Goal: Task Accomplishment & Management: Complete application form

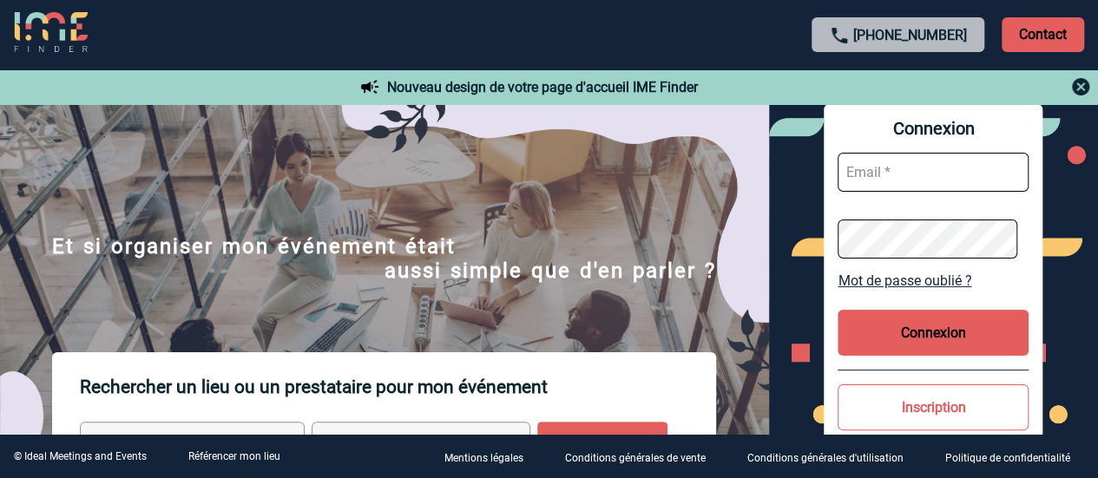
type input "laura.bartier@sogeti.com"
click at [935, 338] on button "Connexion" at bounding box center [933, 333] width 191 height 46
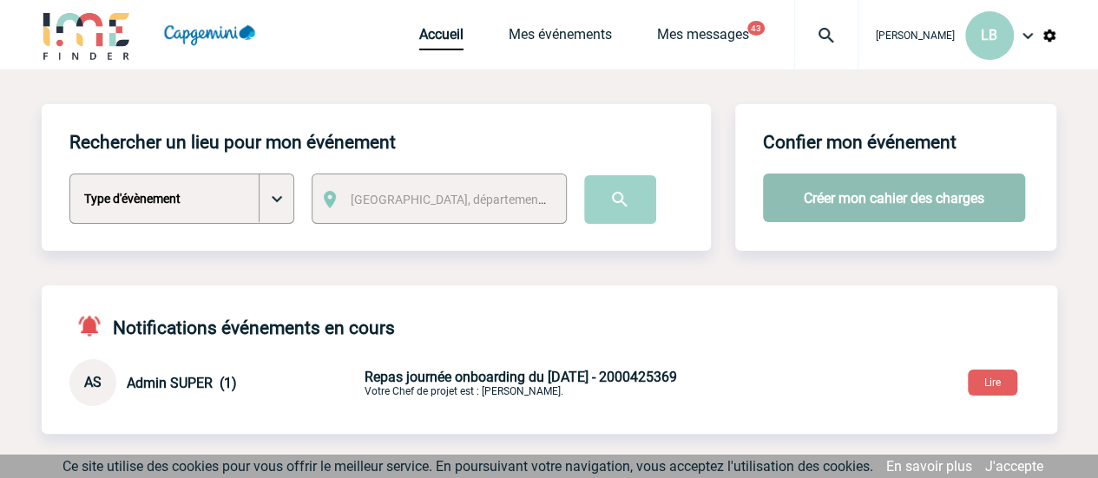
click at [899, 204] on button "Créer mon cahier des charges" at bounding box center [894, 198] width 262 height 49
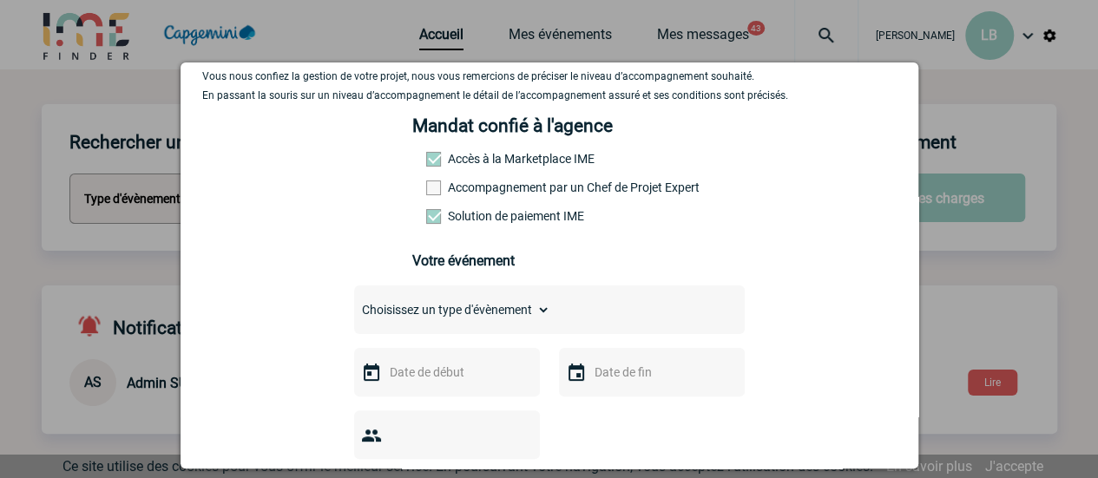
scroll to position [174, 0]
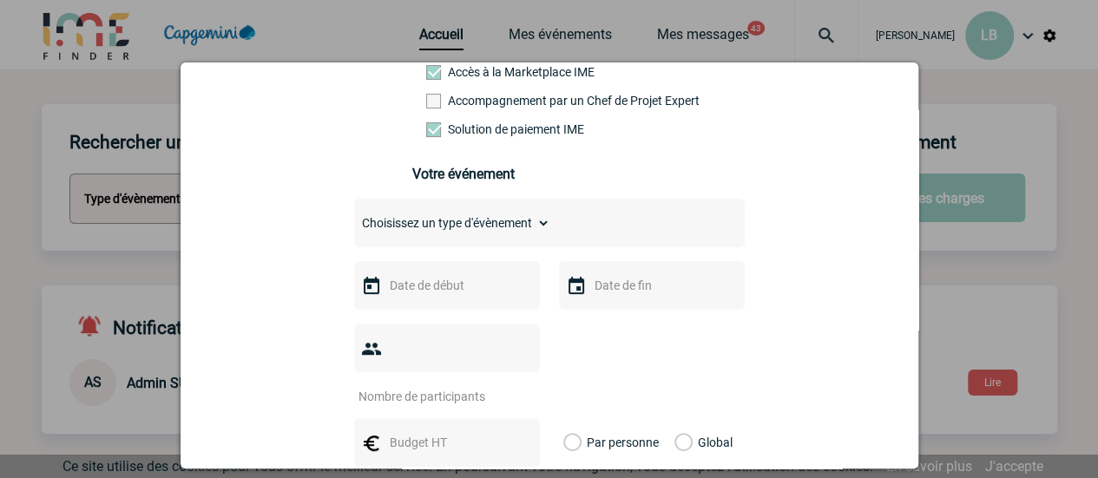
click at [460, 284] on input "text" at bounding box center [445, 285] width 120 height 23
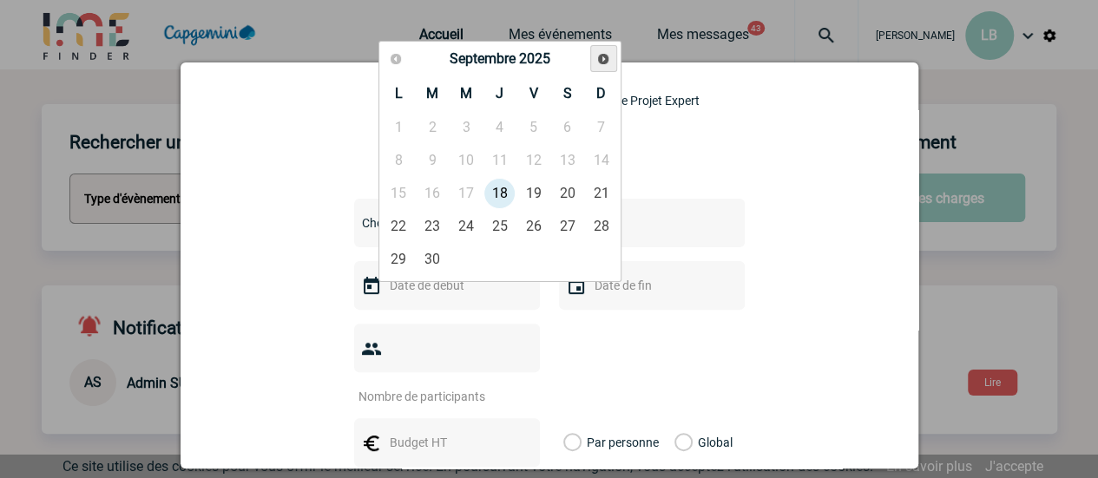
click at [594, 64] on link "Suivant" at bounding box center [603, 58] width 27 height 27
click at [506, 191] on link "18" at bounding box center [499, 193] width 32 height 31
type input "18-12-2025"
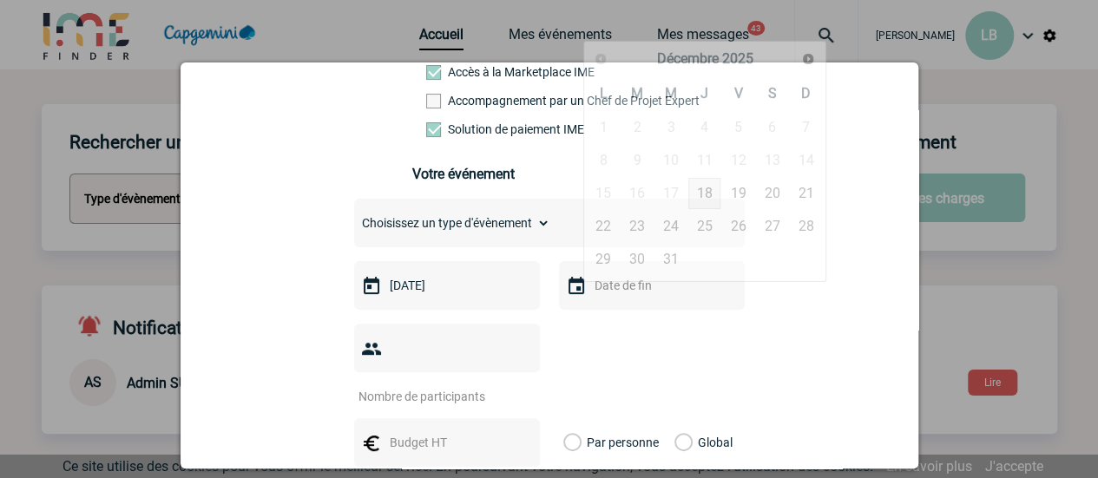
click at [633, 291] on input "text" at bounding box center [650, 285] width 120 height 23
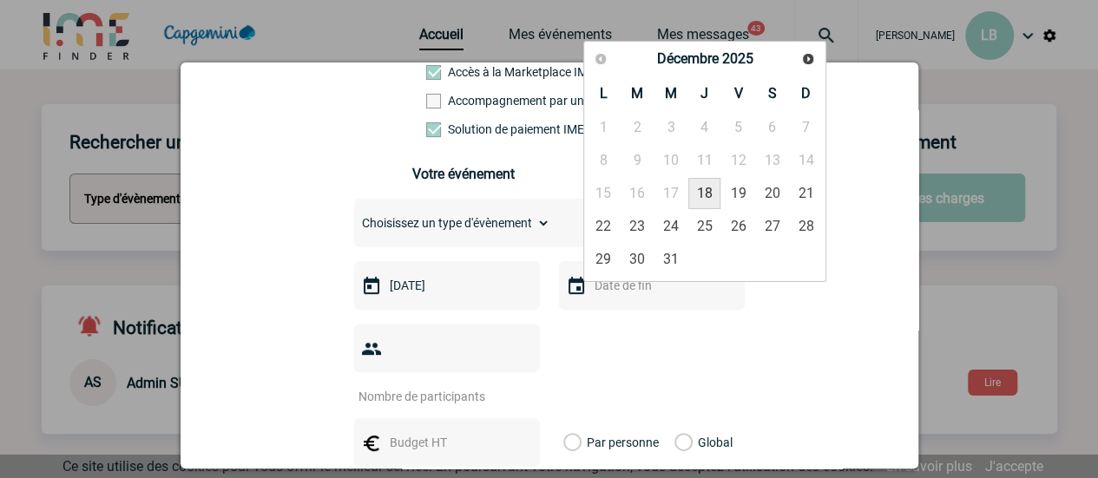
click at [704, 185] on link "18" at bounding box center [704, 193] width 32 height 31
type input "18-12-2025"
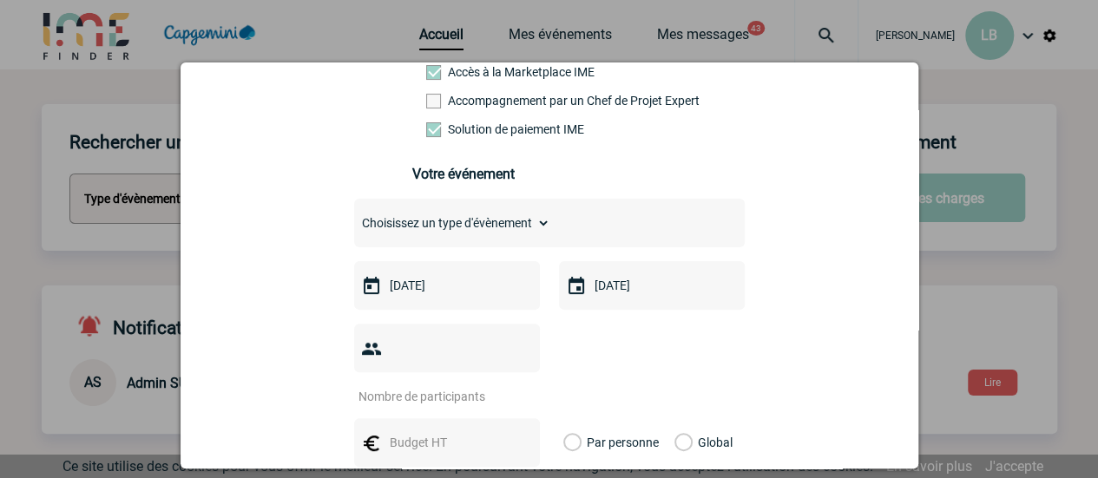
click at [449, 227] on select "Choisissez un type d'évènement Séminaire avec nuitée Séminaire sans nuitée Repa…" at bounding box center [452, 223] width 196 height 24
select select "3"
click at [354, 217] on select "Choisissez un type d'évènement Séminaire avec nuitée Séminaire sans nuitée Repa…" at bounding box center [452, 223] width 196 height 24
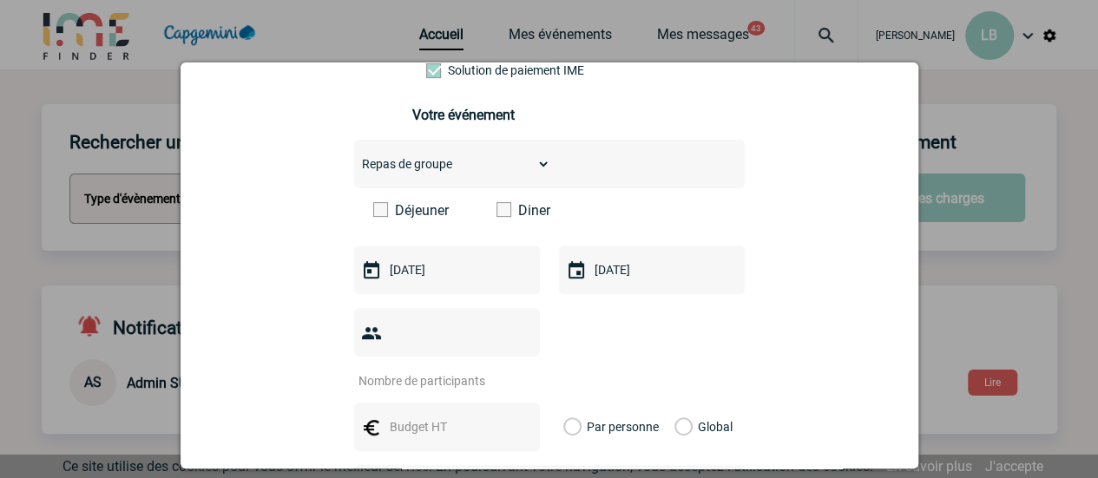
scroll to position [260, 0]
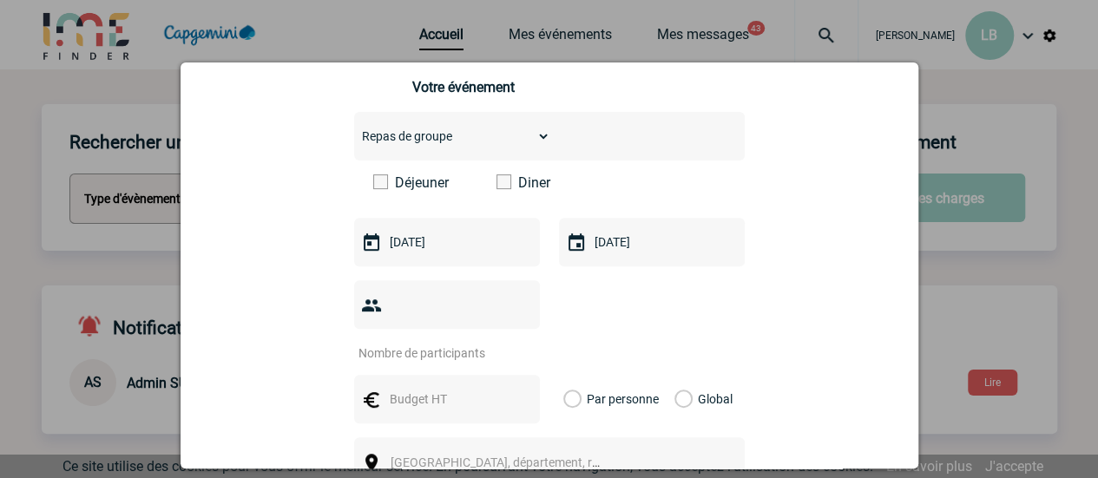
click at [408, 188] on label "Déjeuner" at bounding box center [423, 182] width 100 height 16
click at [0, 0] on input "Déjeuner" at bounding box center [0, 0] width 0 height 0
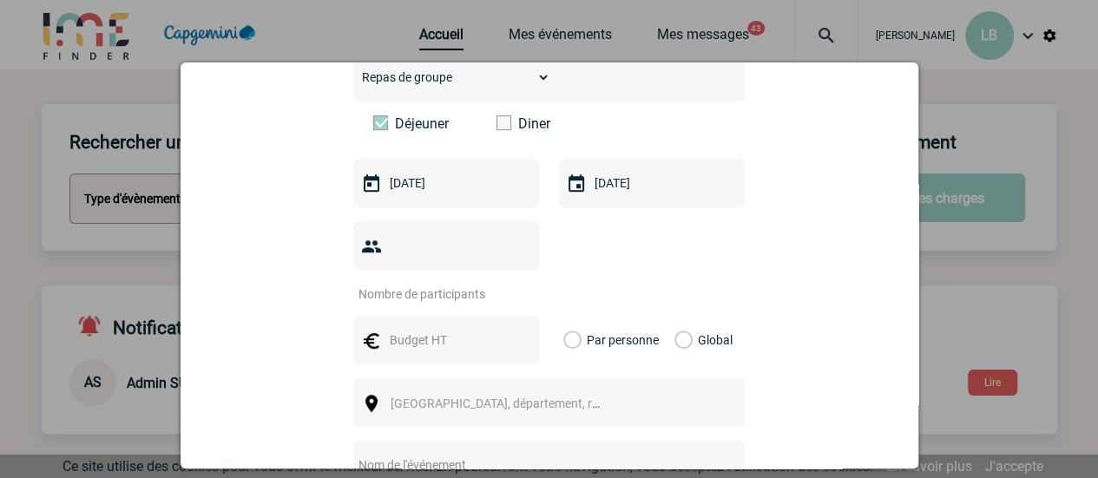
scroll to position [347, 0]
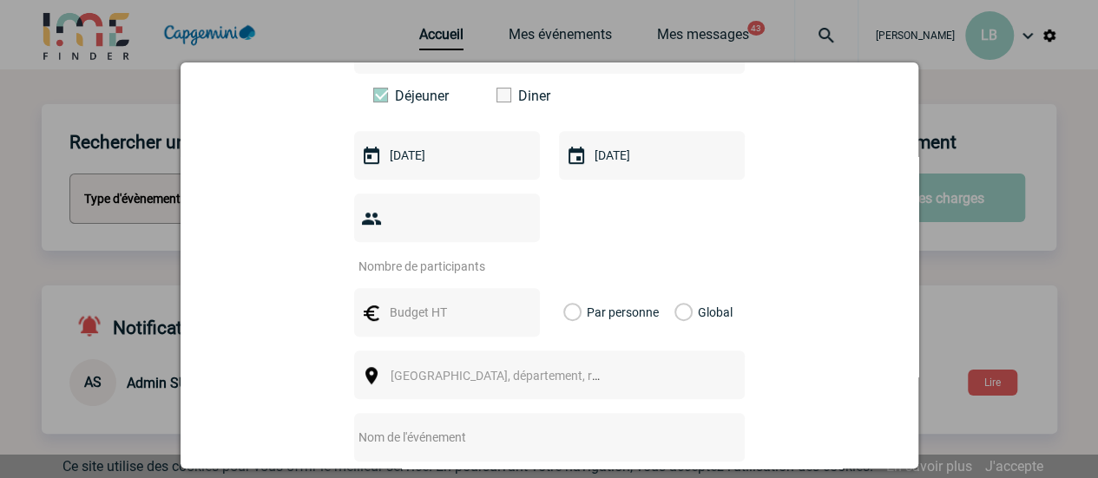
click at [395, 255] on input "number" at bounding box center [435, 266] width 163 height 23
type input "40"
click at [434, 301] on input "text" at bounding box center [445, 312] width 120 height 23
type input "50"
click at [573, 288] on label "Par personne" at bounding box center [572, 312] width 19 height 49
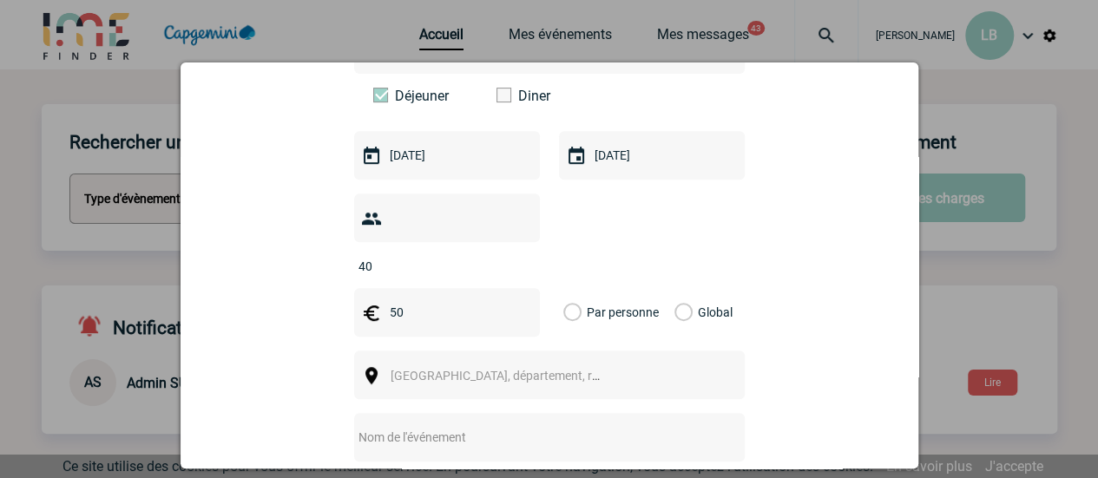
click at [0, 0] on input "Par personne" at bounding box center [0, 0] width 0 height 0
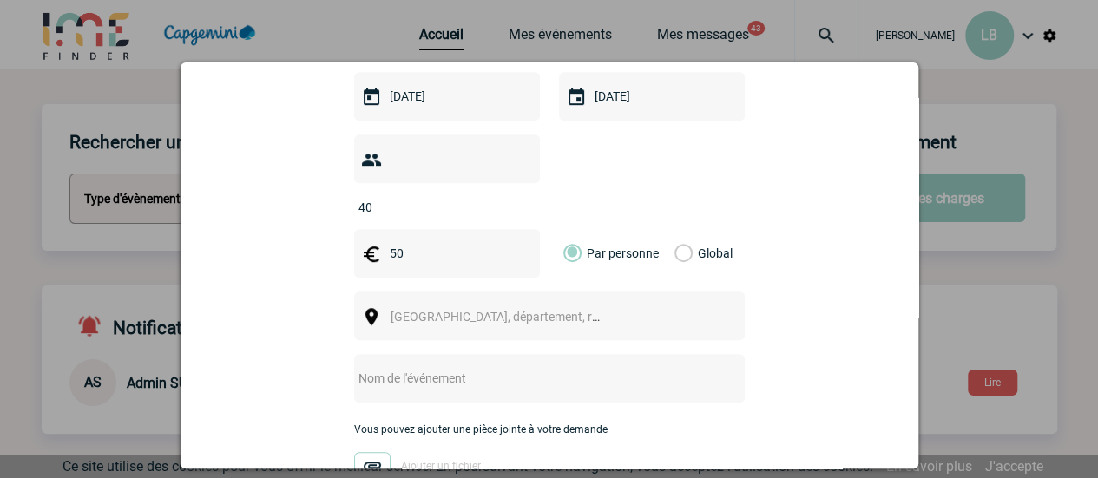
scroll to position [434, 0]
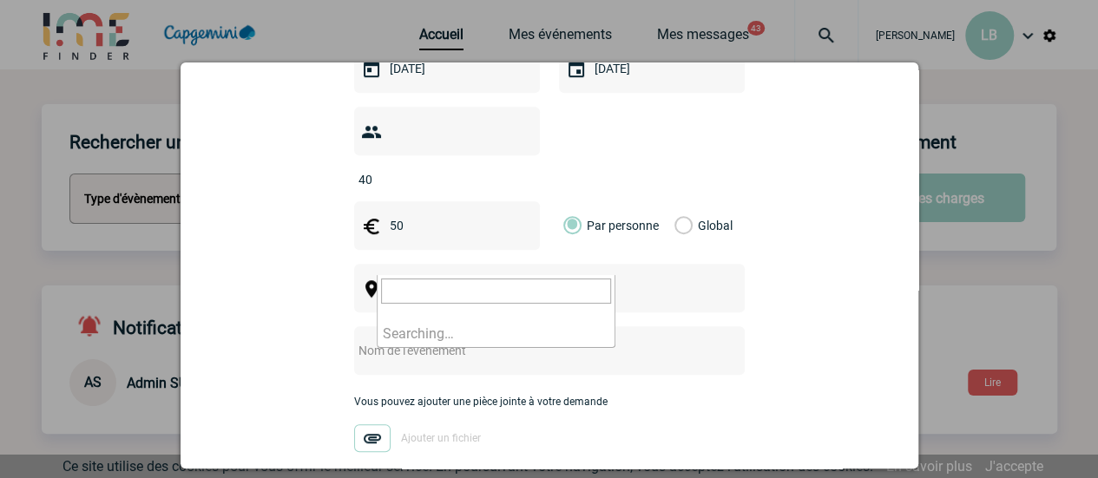
click at [439, 282] on span "Ville, département, région..." at bounding box center [511, 289] width 241 height 14
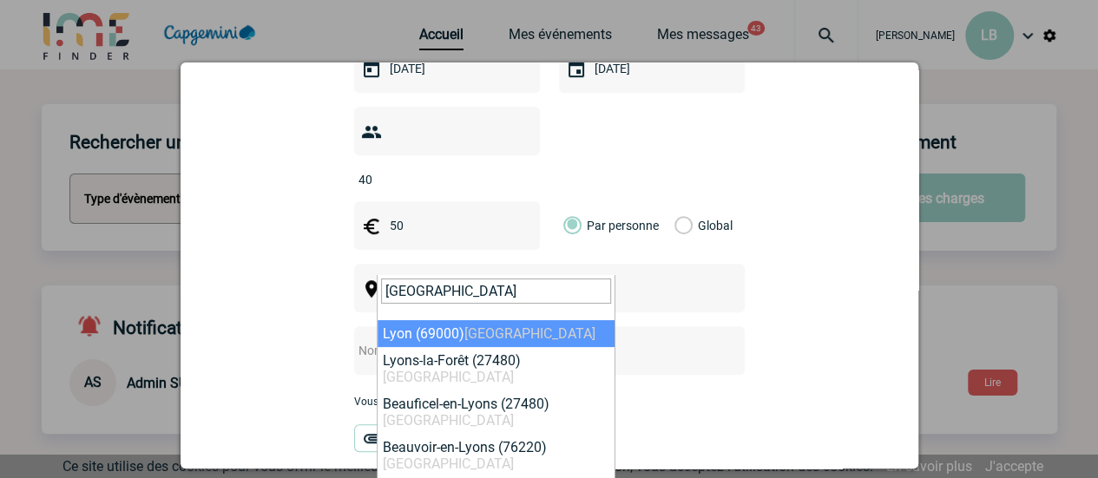
type input "LYON"
select select "36544"
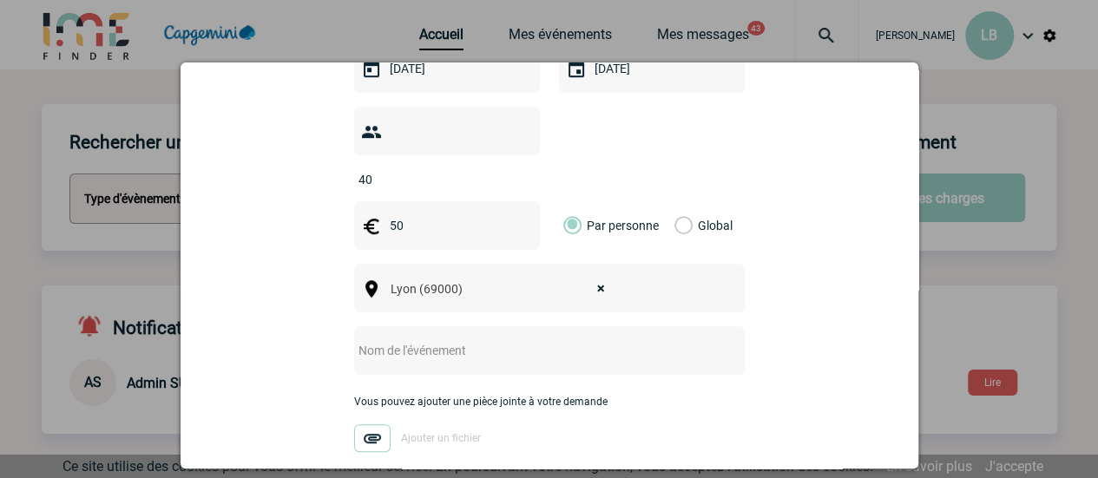
click at [444, 339] on input "text" at bounding box center [526, 350] width 345 height 23
type input "R"
click at [250, 301] on div "Vous nous confiez la gestion de votre projet, nous vous remercions de préciser …" at bounding box center [549, 140] width 694 height 835
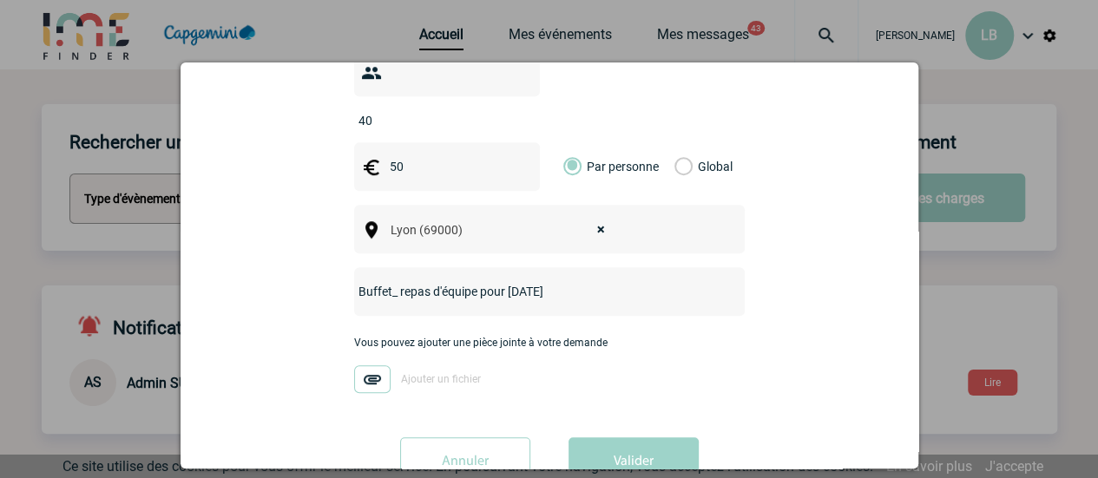
scroll to position [521, 0]
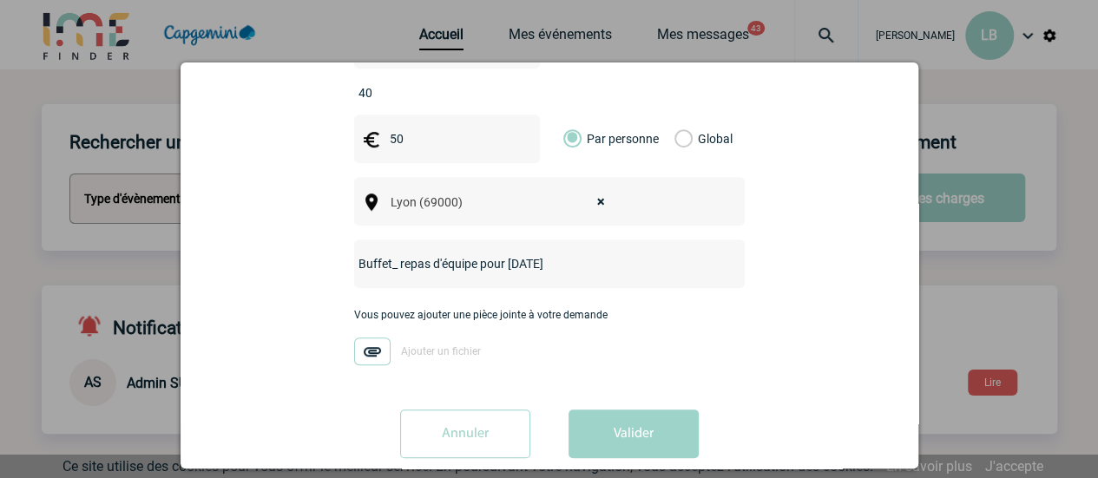
click at [490, 253] on input "Buffet_ repas d'équipe pour noel" at bounding box center [526, 264] width 345 height 23
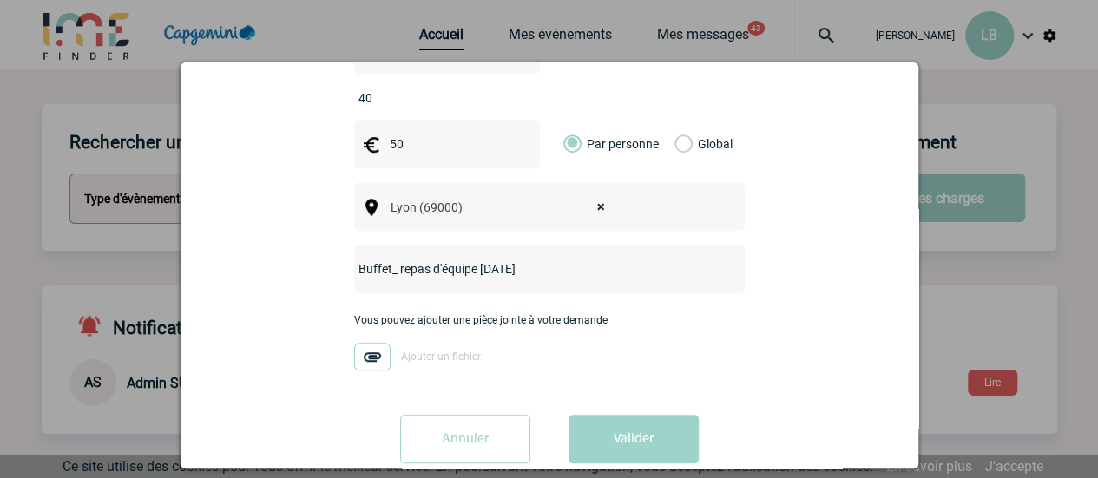
scroll to position [523, 0]
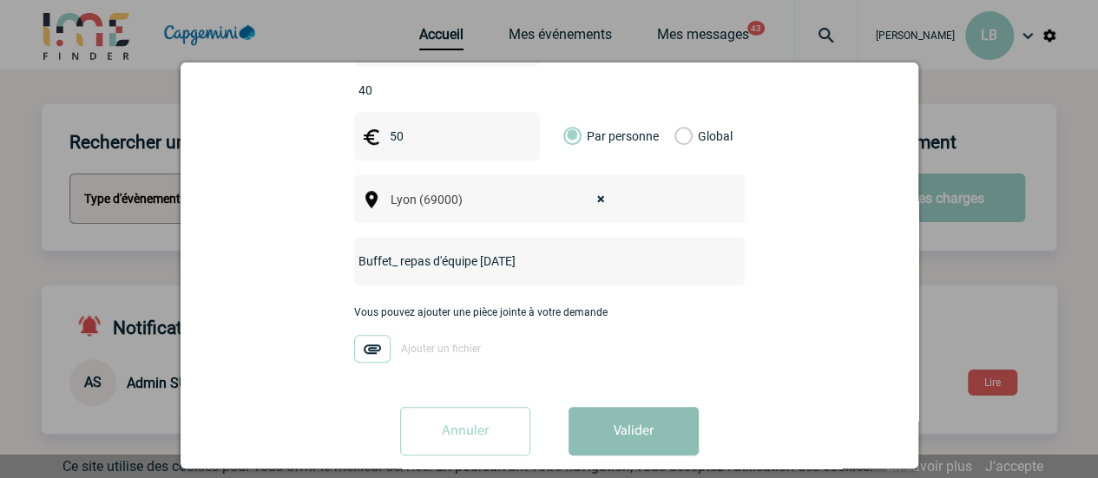
type input "Buffet_ repas d'équipe [DATE]"
click at [649, 407] on button "Valider" at bounding box center [634, 431] width 130 height 49
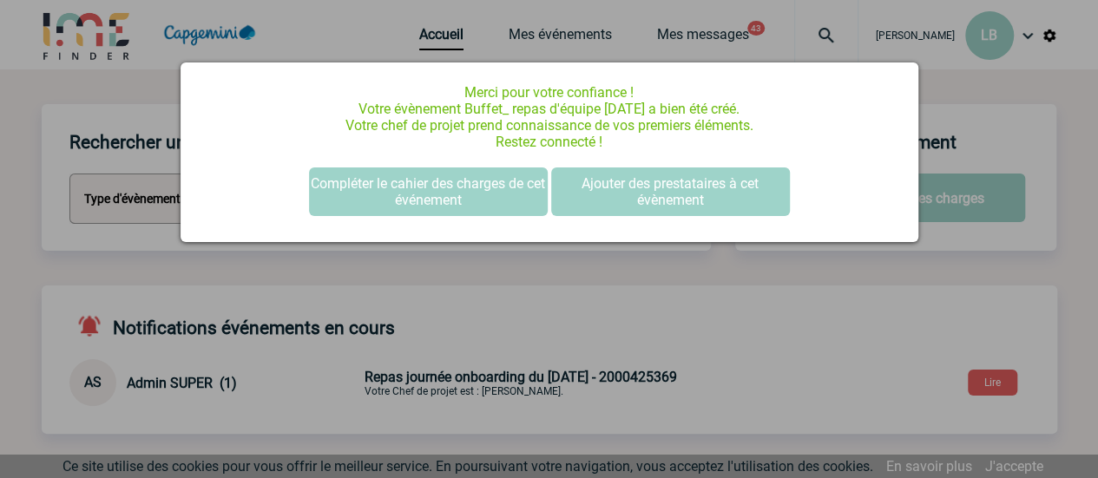
scroll to position [0, 0]
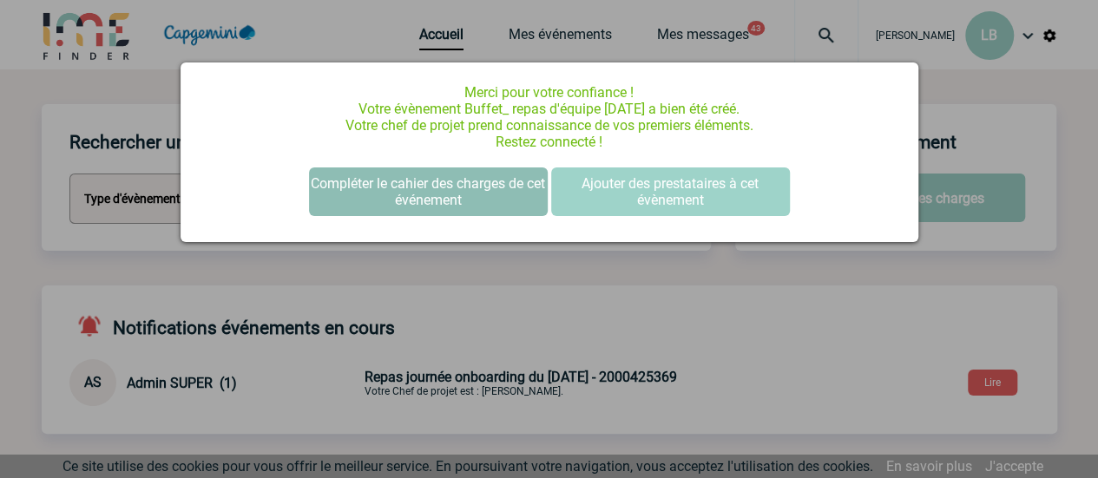
click at [516, 197] on button "Compléter le cahier des charges de cet événement" at bounding box center [428, 192] width 239 height 49
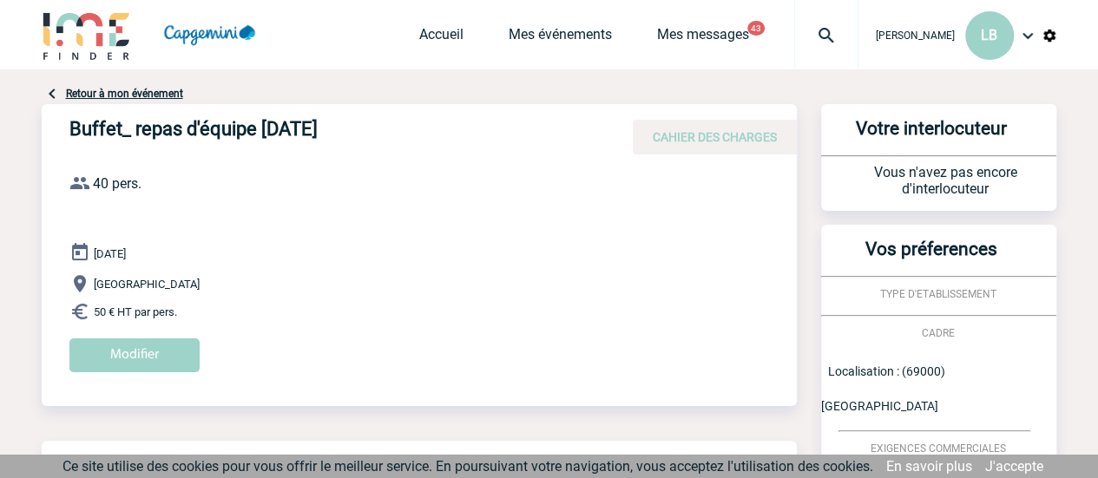
click at [711, 25] on div "Accueil Mes événements Mes messages 43 Projet, client Projet, client" at bounding box center [638, 34] width 439 height 69
click at [708, 34] on link "Mes messages" at bounding box center [703, 38] width 92 height 24
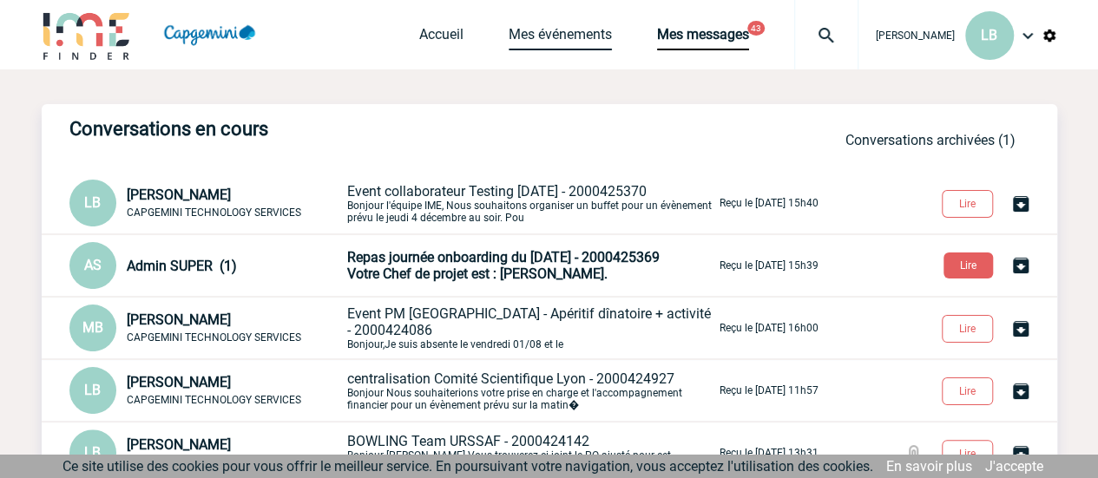
click at [580, 42] on link "Mes événements" at bounding box center [560, 38] width 103 height 24
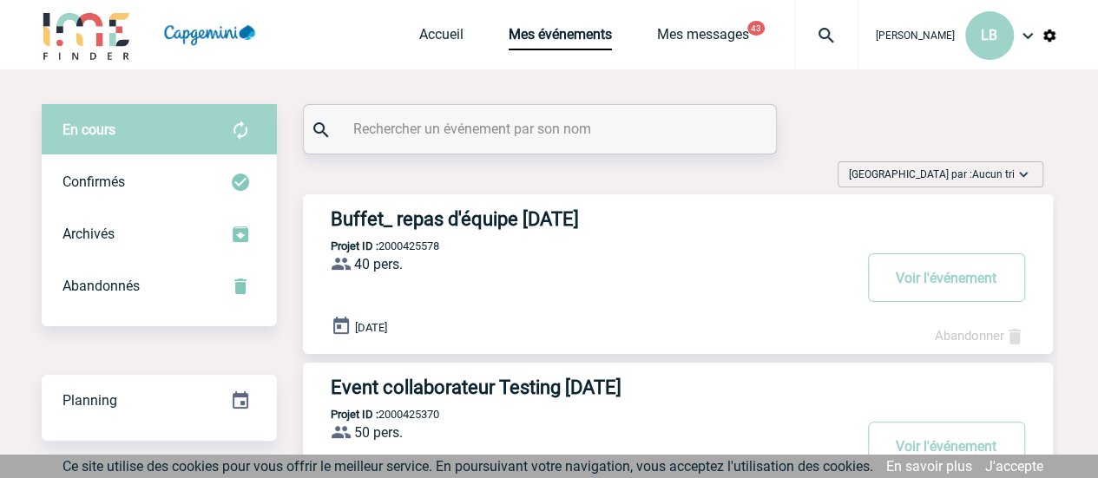
scroll to position [87, 0]
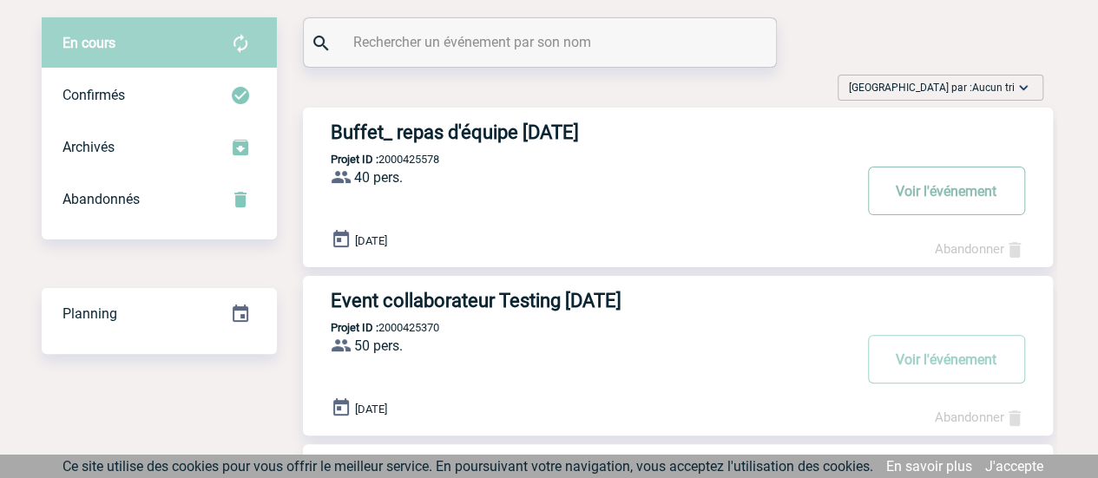
click at [951, 190] on button "Voir l'événement" at bounding box center [946, 191] width 157 height 49
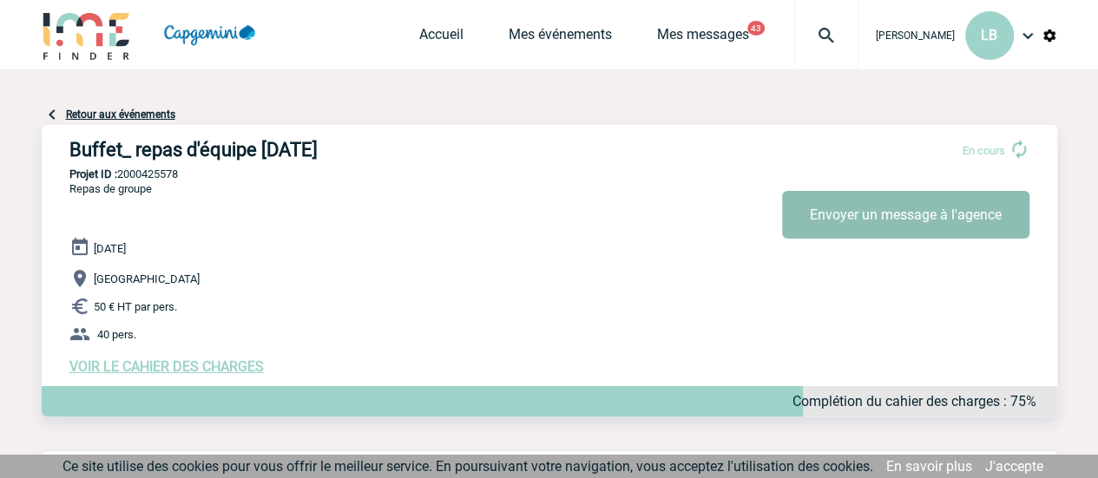
click at [856, 227] on button "Envoyer un message à l'agence" at bounding box center [905, 215] width 247 height 48
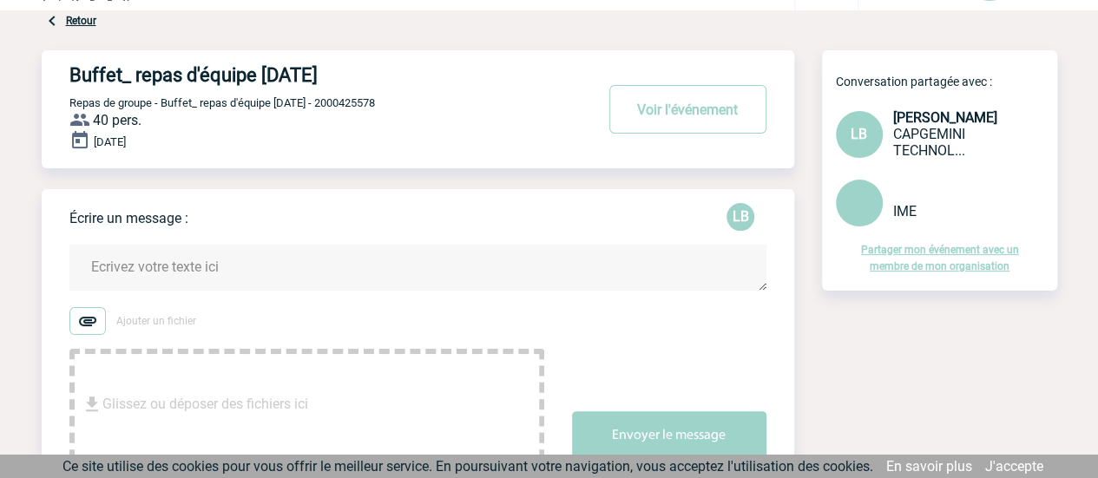
scroll to position [87, 0]
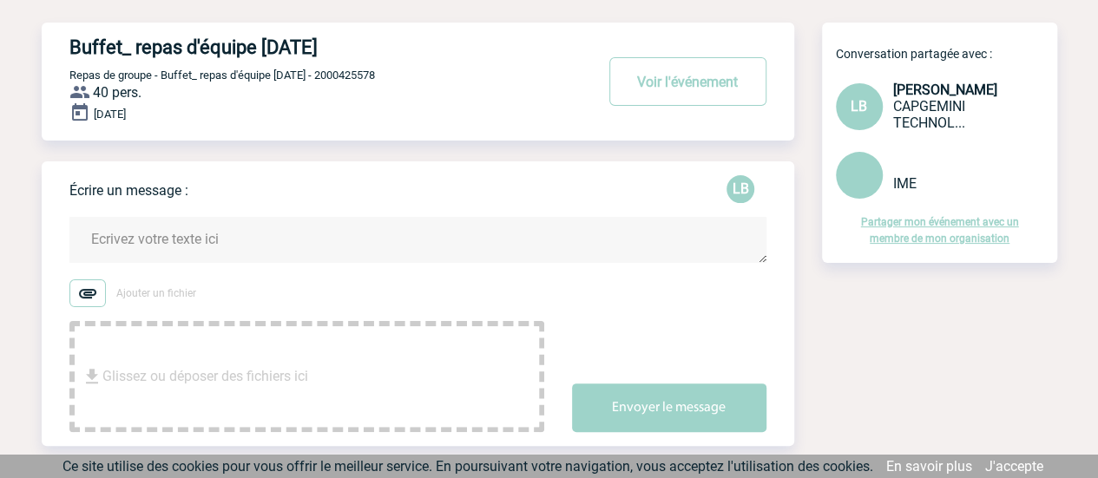
click at [187, 243] on textarea at bounding box center [417, 240] width 697 height 46
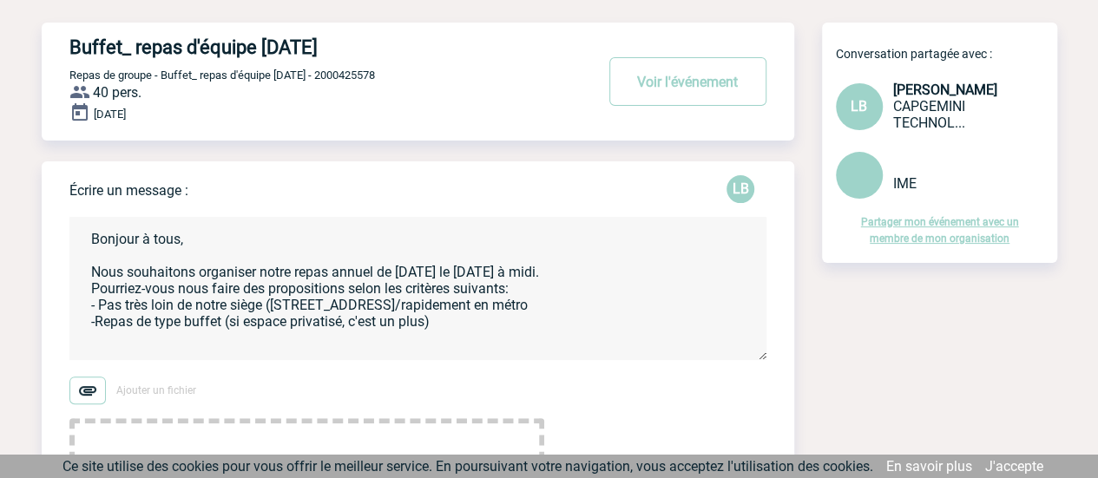
click at [569, 294] on textarea "Bonjour à tous, Nous souhaitons organiser notre repas annuel de [DATE] le [DATE…" at bounding box center [417, 288] width 697 height 143
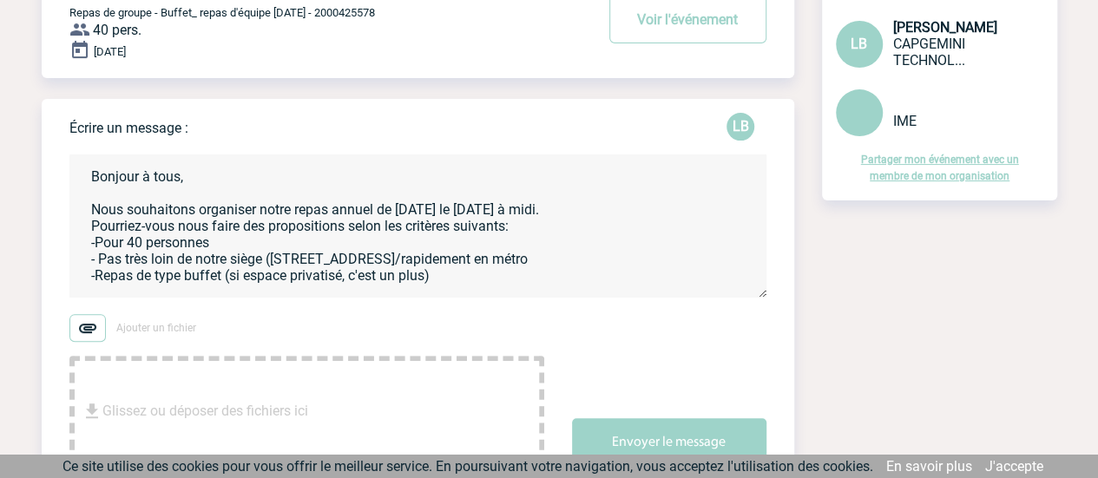
scroll to position [174, 0]
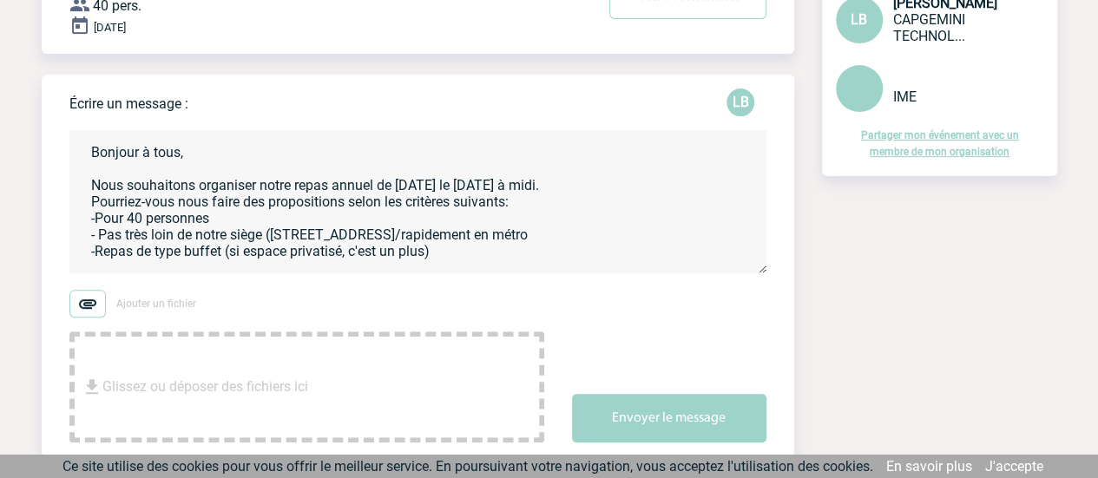
click at [457, 249] on textarea "Bonjour à tous, Nous souhaitons organiser notre repas annuel de [DATE] le [DATE…" at bounding box center [417, 201] width 697 height 143
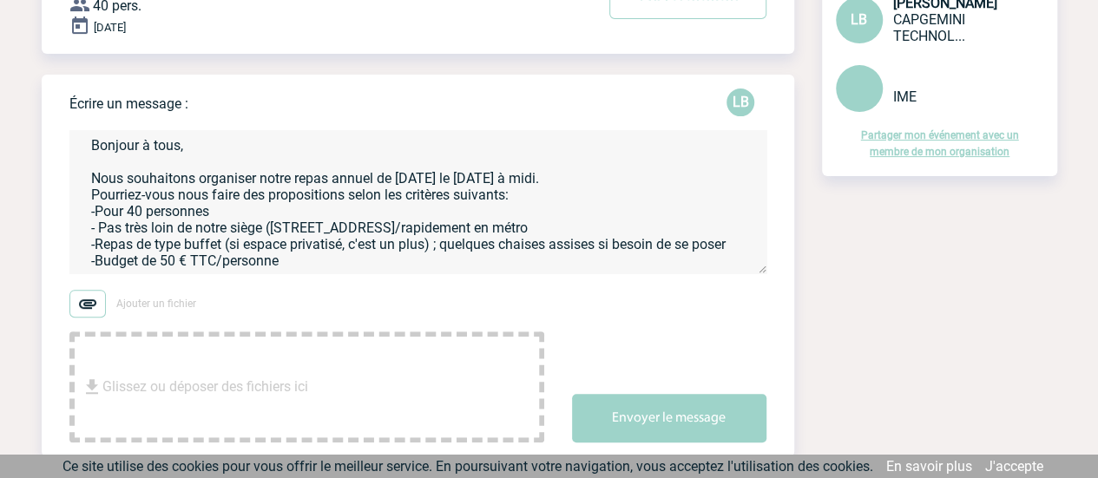
drag, startPoint x: 213, startPoint y: 261, endPoint x: 193, endPoint y: 263, distance: 20.0
click at [193, 263] on textarea "Bonjour à tous, Nous souhaitons organiser notre repas annuel de [DATE] le [DATE…" at bounding box center [417, 201] width 697 height 143
click at [290, 260] on textarea "Bonjour à tous, Nous souhaitons organiser notre repas annuel de [DATE] le [DATE…" at bounding box center [417, 201] width 697 height 143
click at [226, 216] on textarea "Bonjour à tous, Nous souhaitons organiser notre repas annuel de [DATE] le [DATE…" at bounding box center [417, 201] width 697 height 143
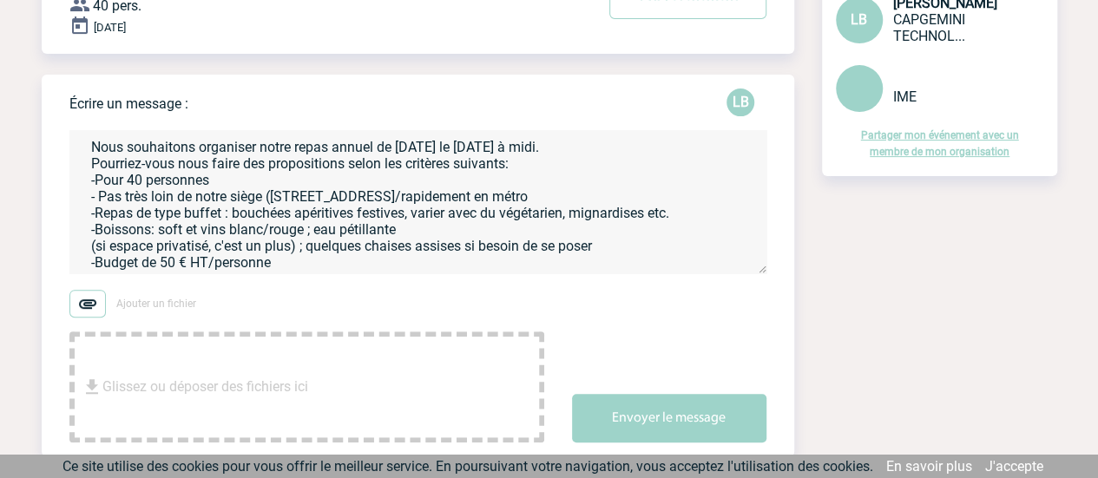
click at [153, 230] on textarea "Bonjour à tous, Nous souhaitons organiser notre repas annuel de [DATE] le [DATE…" at bounding box center [417, 201] width 697 height 143
drag, startPoint x: 661, startPoint y: 236, endPoint x: 682, endPoint y: 234, distance: 21.0
click at [682, 234] on textarea "Bonjour à tous, Nous souhaitons organiser notre repas annuel de [DATE] le [DATE…" at bounding box center [417, 201] width 697 height 143
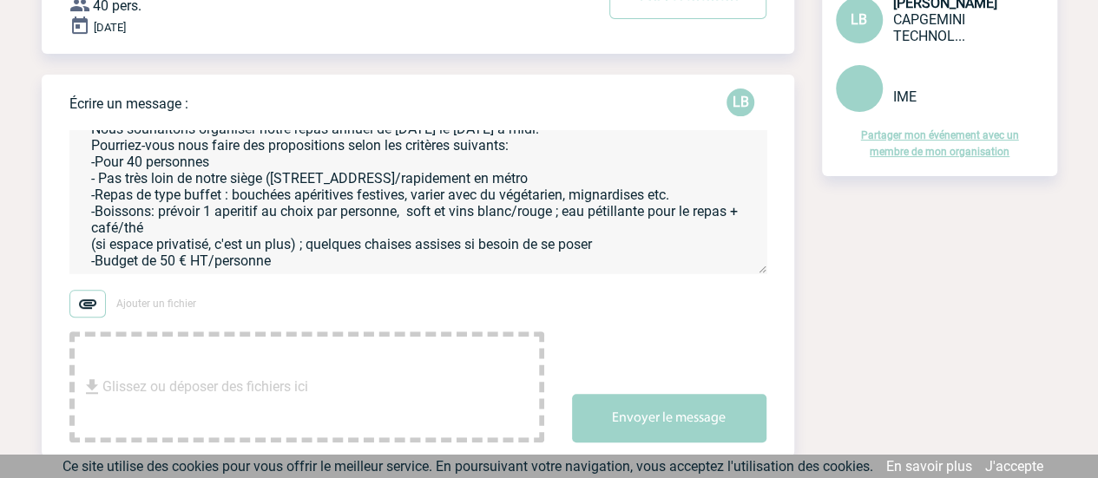
scroll to position [76, 0]
click at [95, 232] on textarea "Bonjour à tous, Nous souhaitons organiser notre repas annuel de [DATE] le [DATE…" at bounding box center [417, 201] width 697 height 143
drag, startPoint x: 299, startPoint y: 226, endPoint x: 353, endPoint y: 225, distance: 54.7
click at [299, 225] on textarea "Bonjour à tous, Nous souhaitons organiser notre repas annuel de [DATE] le [DATE…" at bounding box center [417, 201] width 697 height 143
click at [315, 249] on textarea "Bonjour à tous, Nous souhaitons organiser notre repas annuel de [DATE] le [DATE…" at bounding box center [417, 201] width 697 height 143
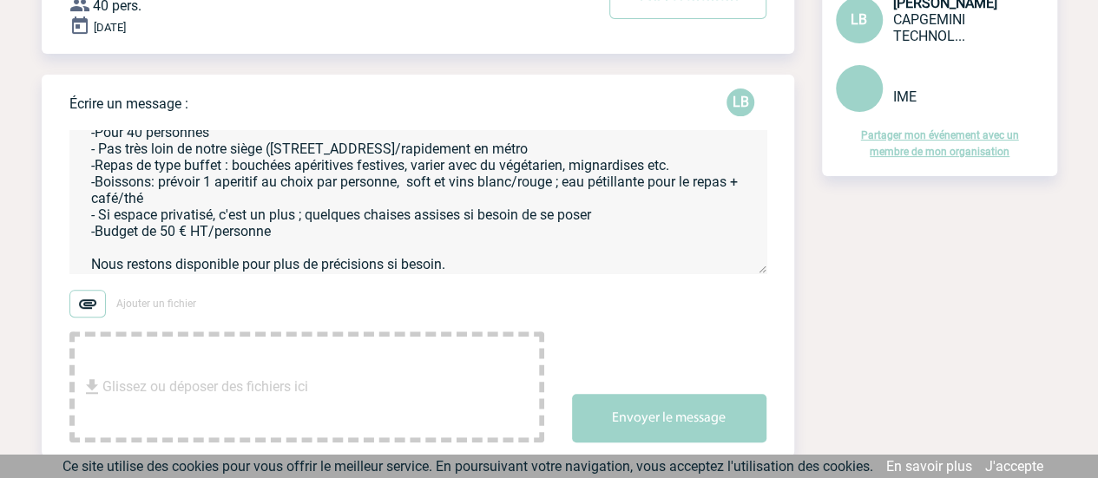
scroll to position [0, 0]
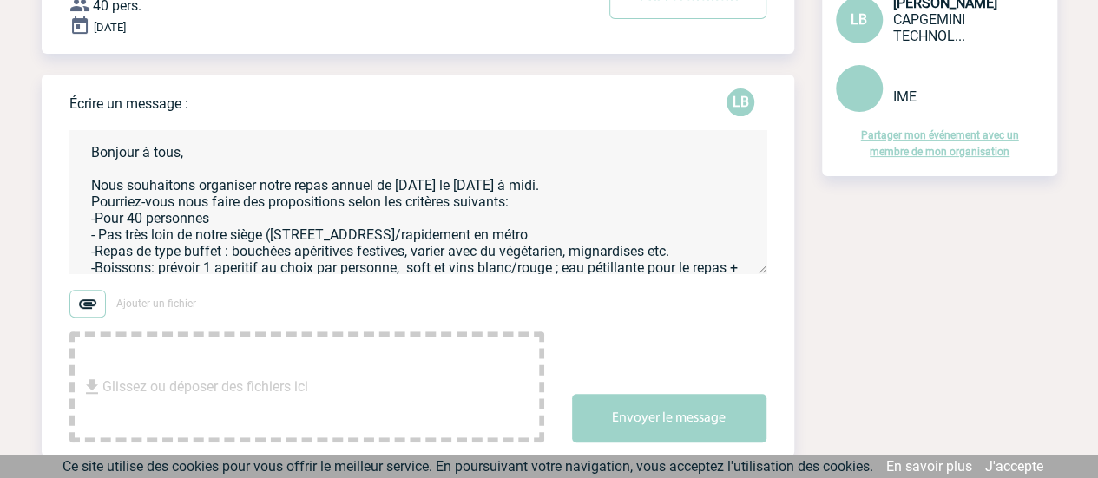
click at [620, 188] on textarea "Bonjour à tous, Nous souhaitons organiser notre repas annuel de [DATE] le [DATE…" at bounding box center [417, 201] width 697 height 143
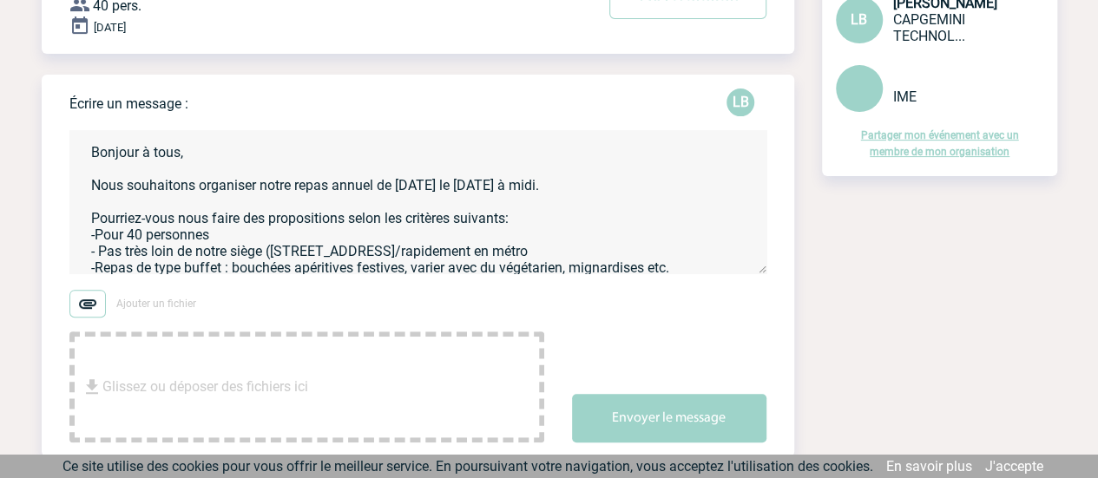
click at [558, 222] on textarea "Bonjour à tous, Nous souhaitons organiser notre repas annuel de [DATE] le [DATE…" at bounding box center [417, 201] width 697 height 143
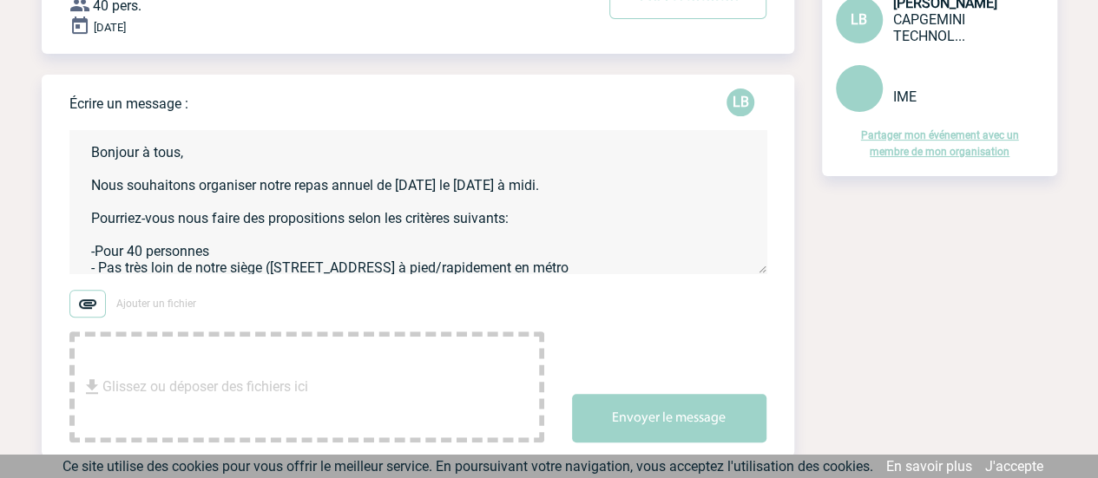
drag, startPoint x: 181, startPoint y: 153, endPoint x: 142, endPoint y: 155, distance: 38.3
click at [142, 155] on textarea "Bonjour à tous, Nous souhaitons organiser notre repas annuel de [DATE] le [DATE…" at bounding box center [417, 201] width 697 height 143
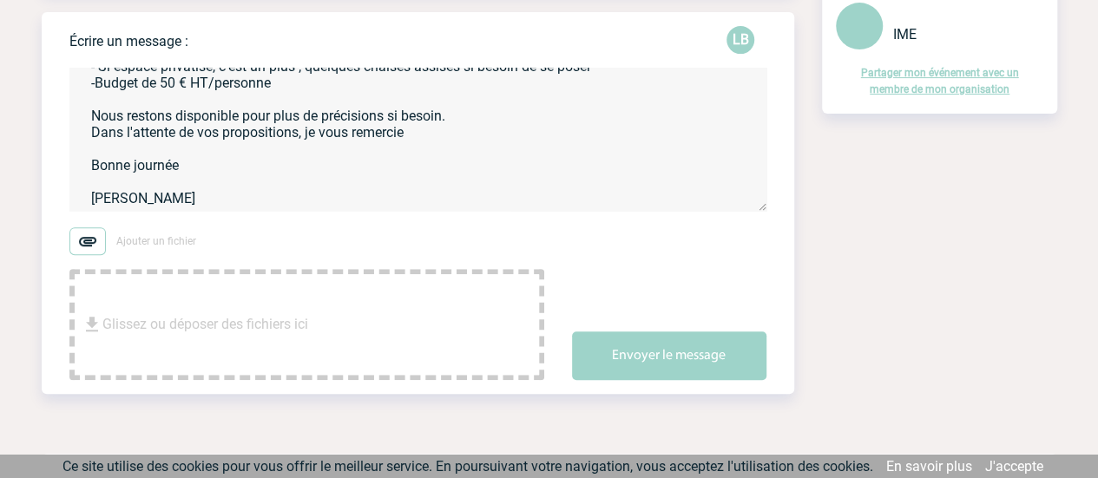
scroll to position [260, 0]
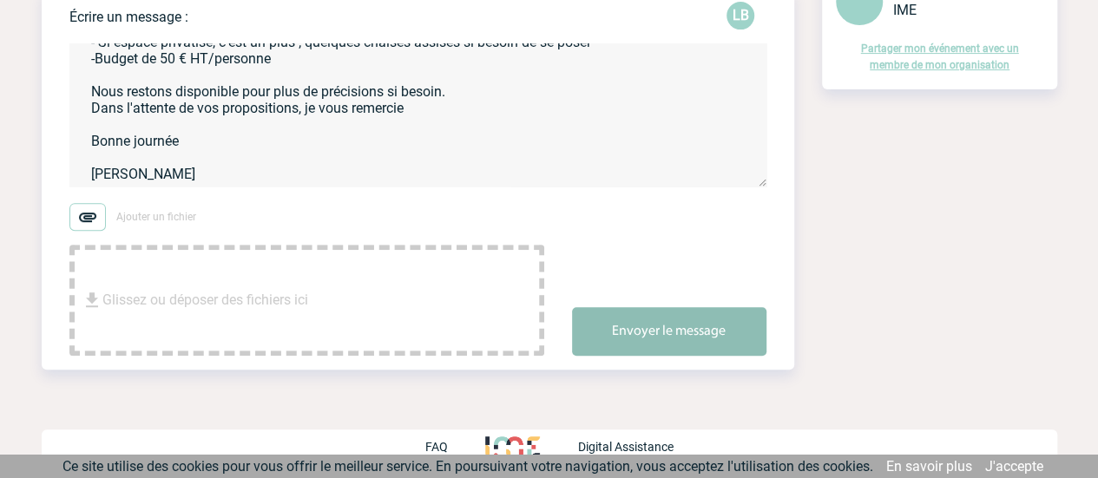
type textarea "Bonjour, Nous souhaitons organiser notre repas annuel de [DATE] le [DATE] à mid…"
click at [655, 324] on button "Envoyer le message" at bounding box center [669, 331] width 194 height 49
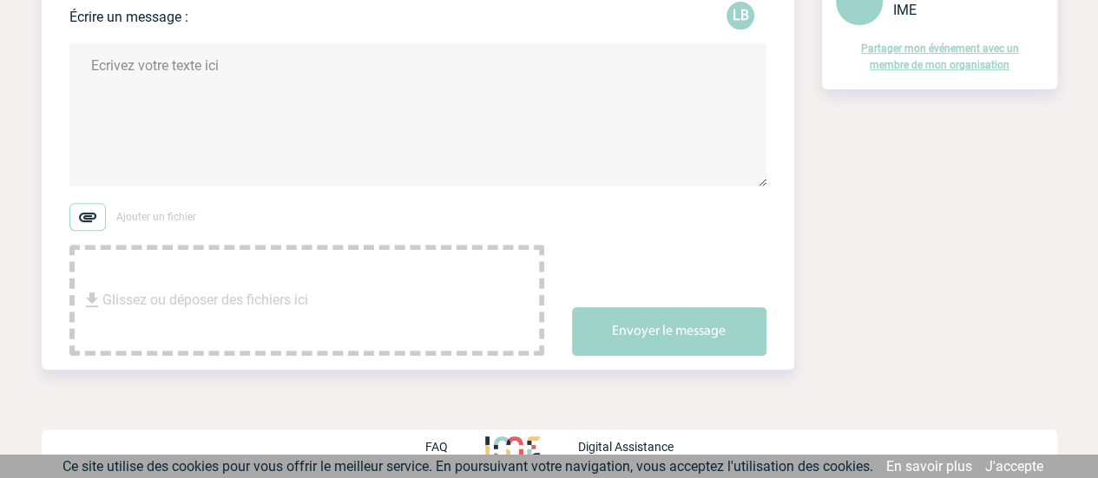
scroll to position [0, 0]
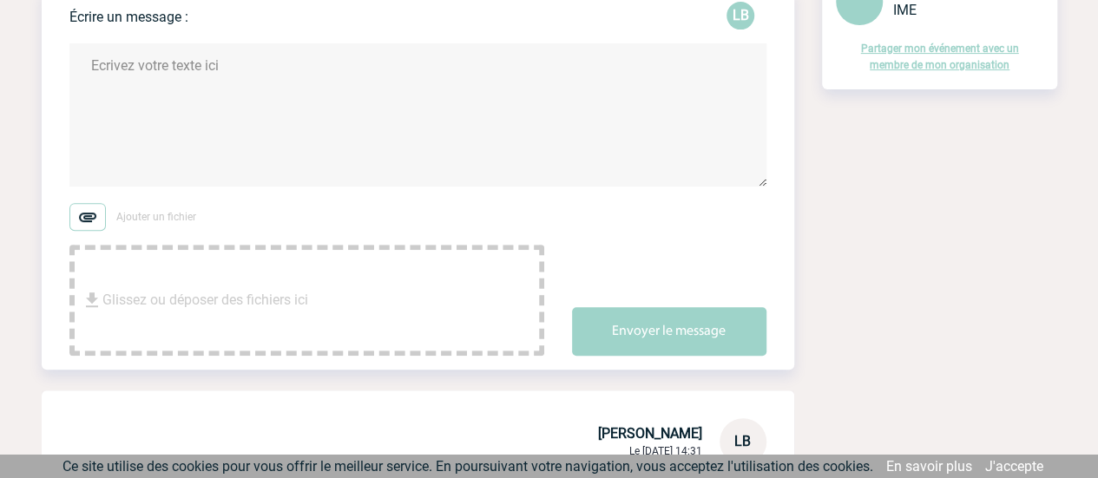
click at [951, 51] on link "Partager mon événement avec un membre de mon organisation" at bounding box center [940, 57] width 158 height 29
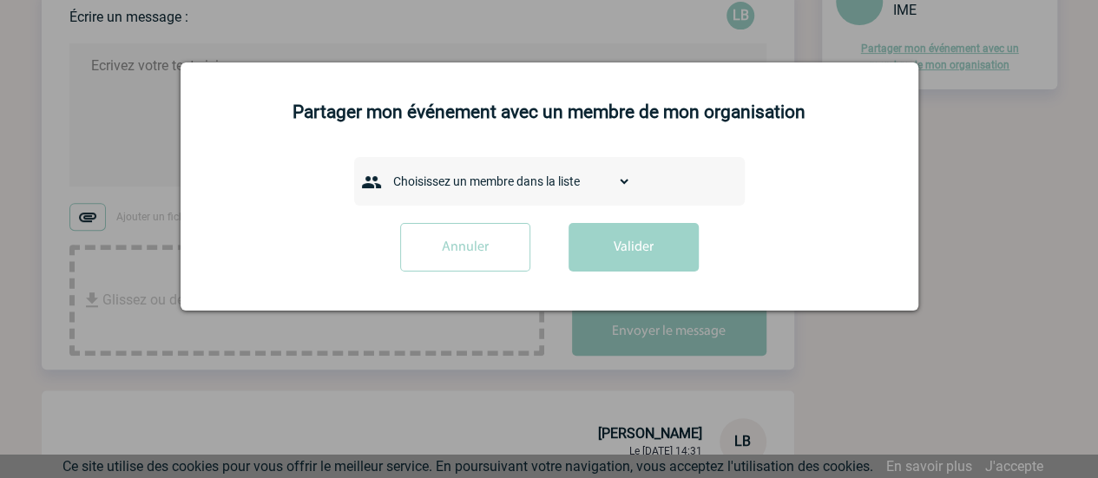
click at [529, 179] on select "Choisissez un membre dans la liste AANGOUR Sana ABICHOU [PERSON_NAME] Maïsa ABI…" at bounding box center [508, 181] width 246 height 24
select select "103958"
click at [385, 170] on select "Choisissez un membre dans la liste AANGOUR Sana ABICHOU [PERSON_NAME] Maïsa ABI…" at bounding box center [508, 181] width 246 height 24
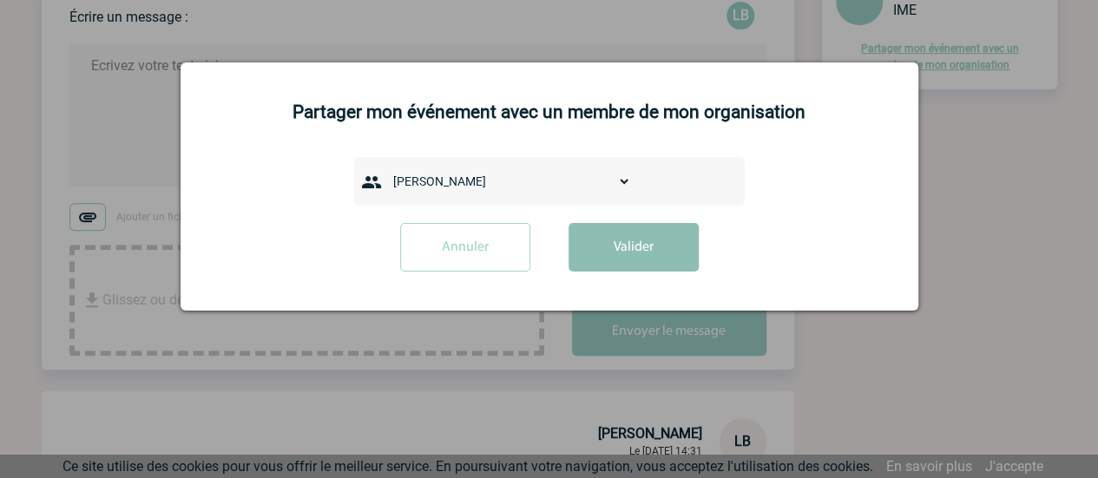
click at [607, 260] on button "Valider" at bounding box center [634, 247] width 130 height 49
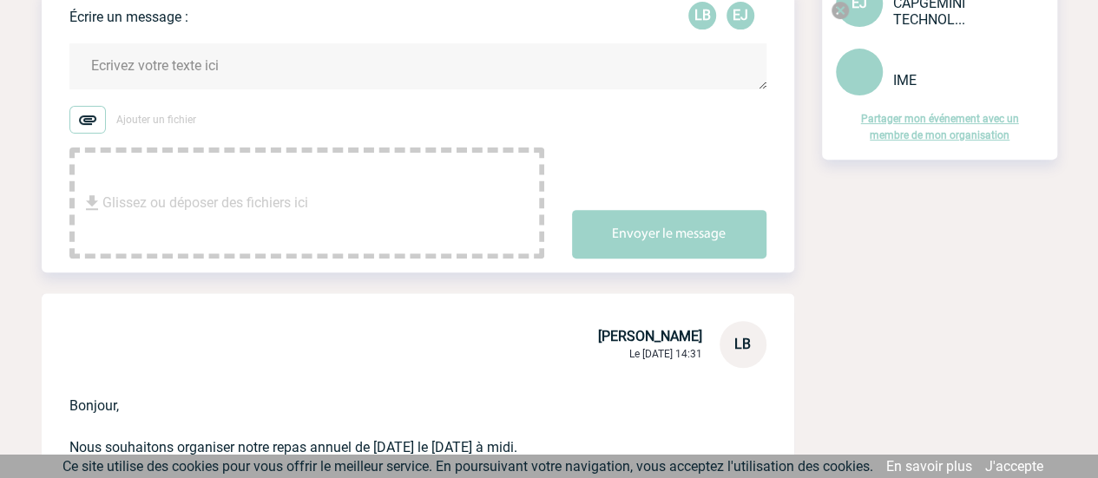
click at [881, 128] on link "Partager mon événement avec un membre de mon organisation" at bounding box center [940, 127] width 158 height 29
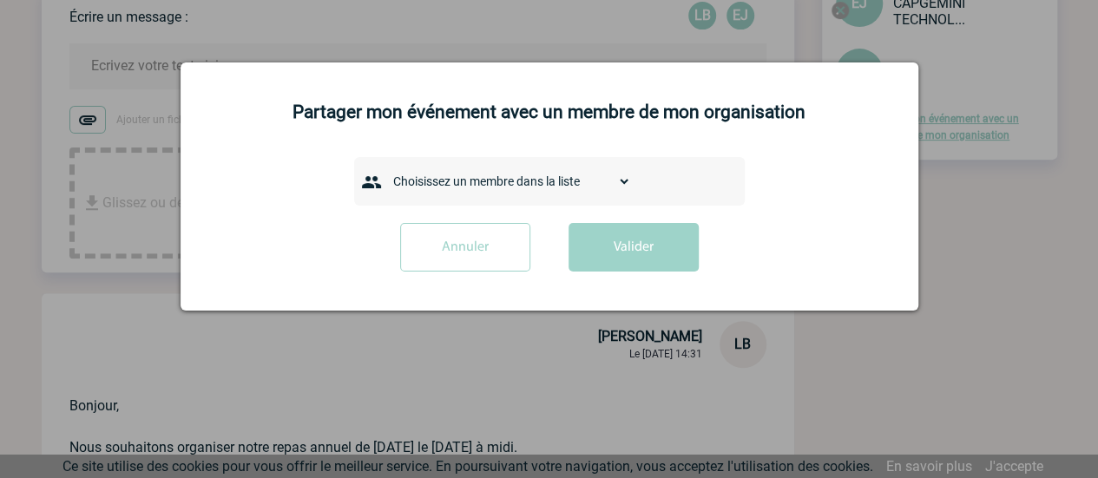
click at [498, 179] on select "Choisissez un membre dans la liste AANGOUR Sana ABICHOU [PERSON_NAME] Maïsa ABI…" at bounding box center [508, 181] width 246 height 24
select select "115803"
click at [385, 170] on select "Choisissez un membre dans la liste AANGOUR Sana ABICHOU [PERSON_NAME] Maïsa ABI…" at bounding box center [508, 181] width 246 height 24
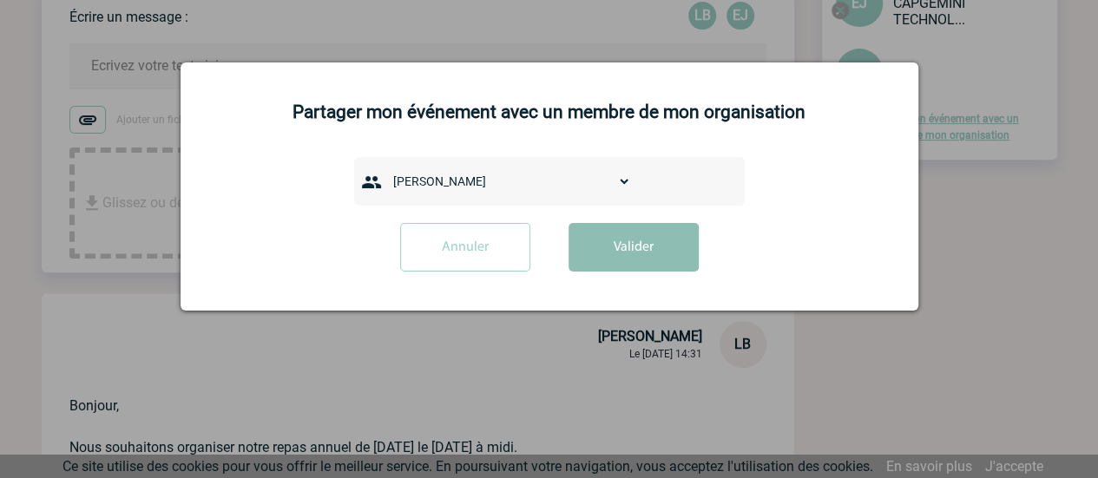
click at [680, 240] on button "Valider" at bounding box center [634, 247] width 130 height 49
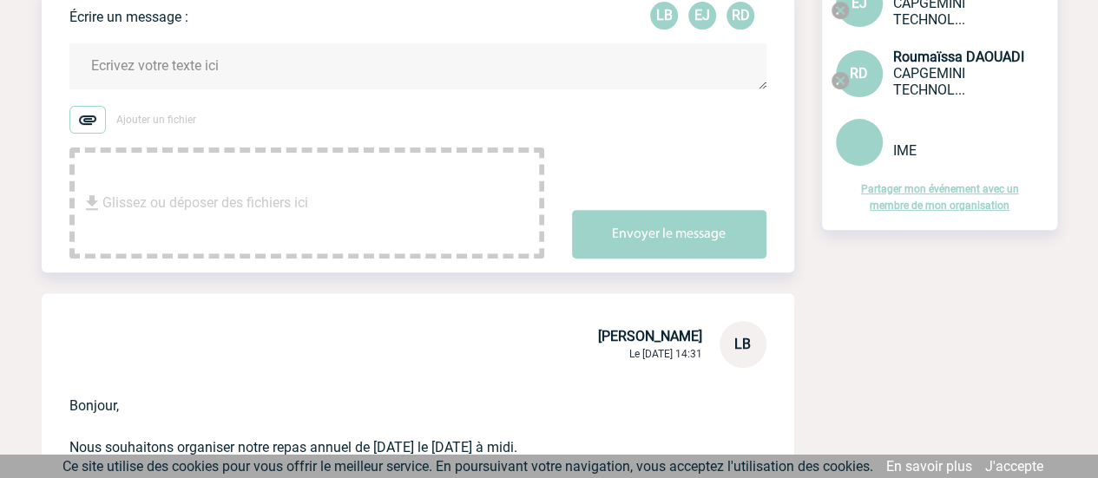
click at [960, 204] on link "Partager mon événement avec un membre de mon organisation" at bounding box center [940, 197] width 158 height 29
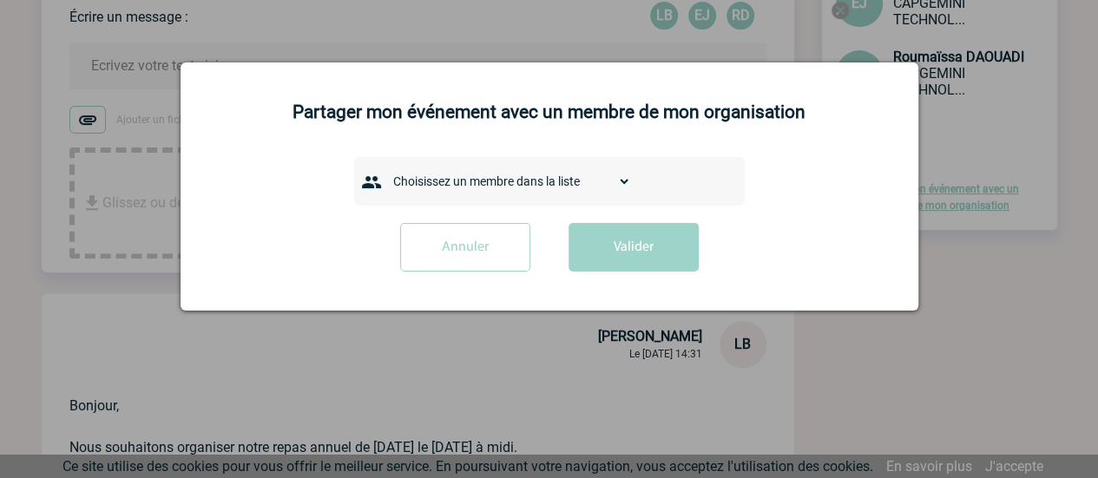
click at [520, 183] on select "Choisissez un membre dans la liste AANGOUR Sana ABICHOU [PERSON_NAME] Maïsa ABI…" at bounding box center [508, 181] width 246 height 24
select select "101371"
click at [385, 170] on select "Choisissez un membre dans la liste AANGOUR Sana ABICHOU [PERSON_NAME] Maïsa ABI…" at bounding box center [508, 181] width 246 height 24
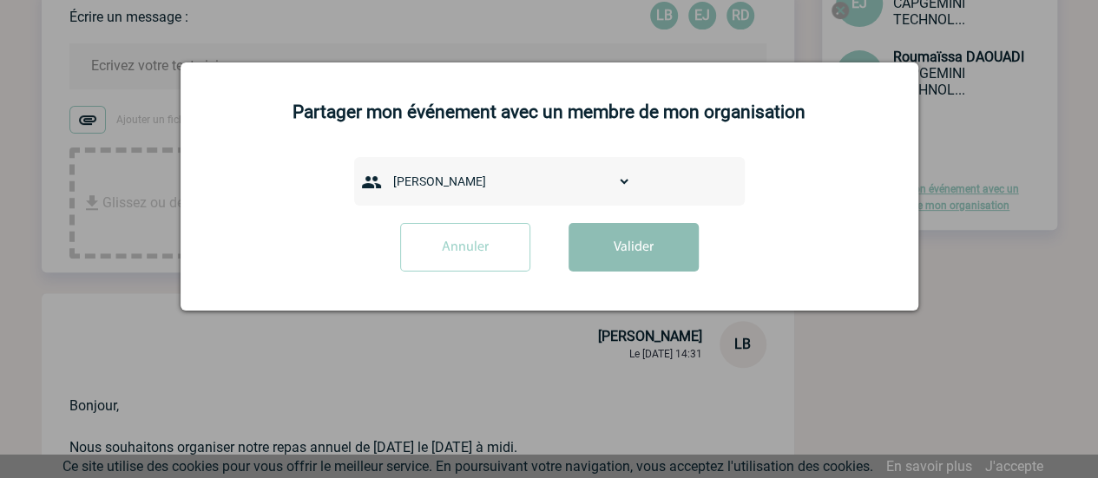
click at [634, 254] on button "Valider" at bounding box center [634, 247] width 130 height 49
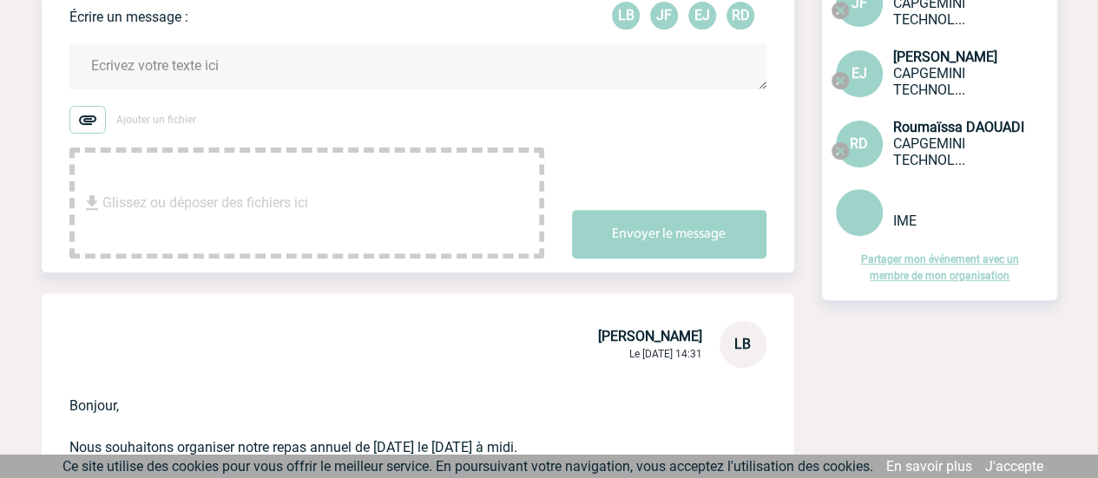
click at [835, 315] on div "Buffet_ repas d'équipe [DATE] Voir l'événement Repas de groupe - Buffet_ repas …" at bounding box center [550, 376] width 1016 height 1054
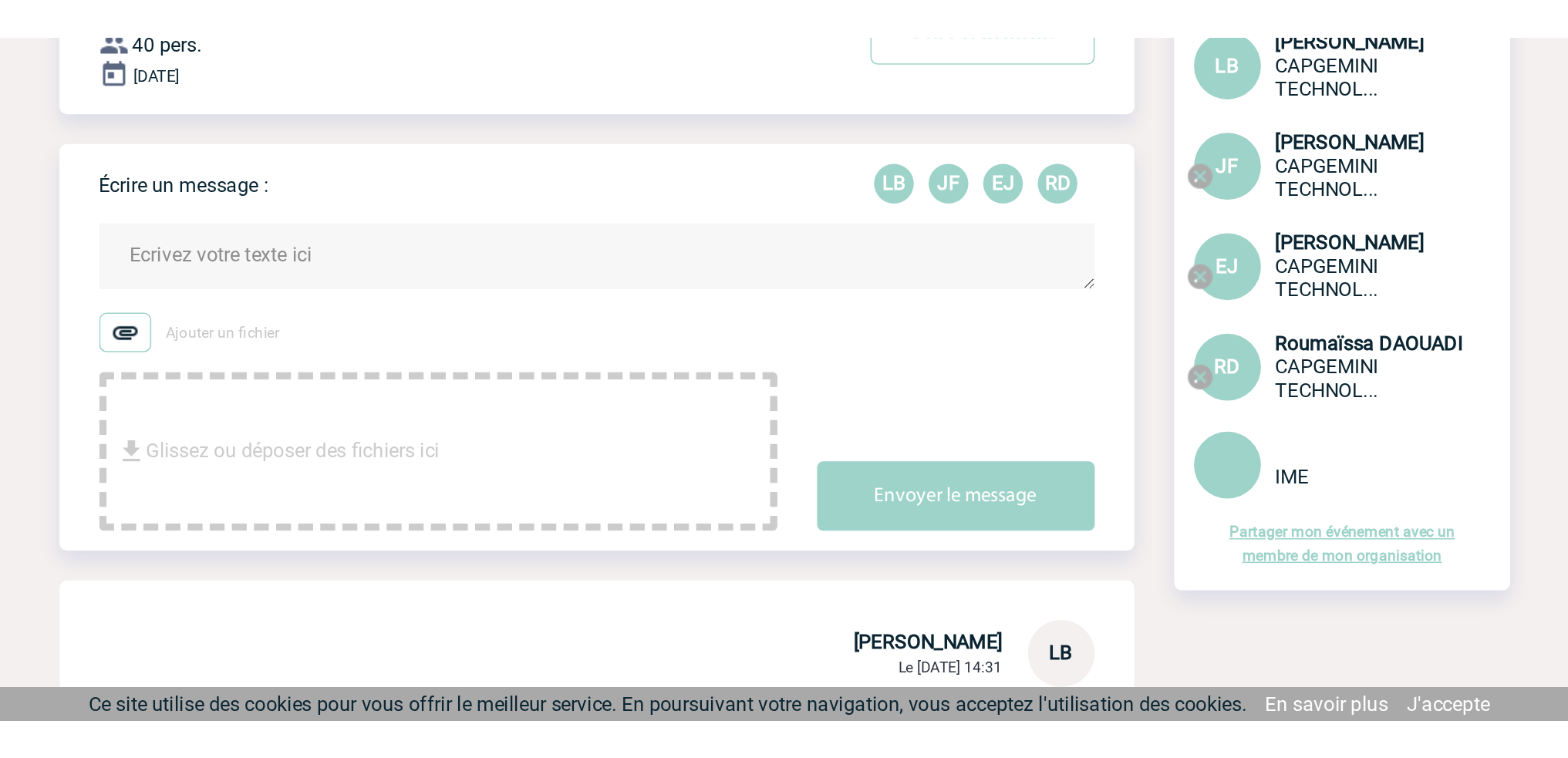
scroll to position [77, 0]
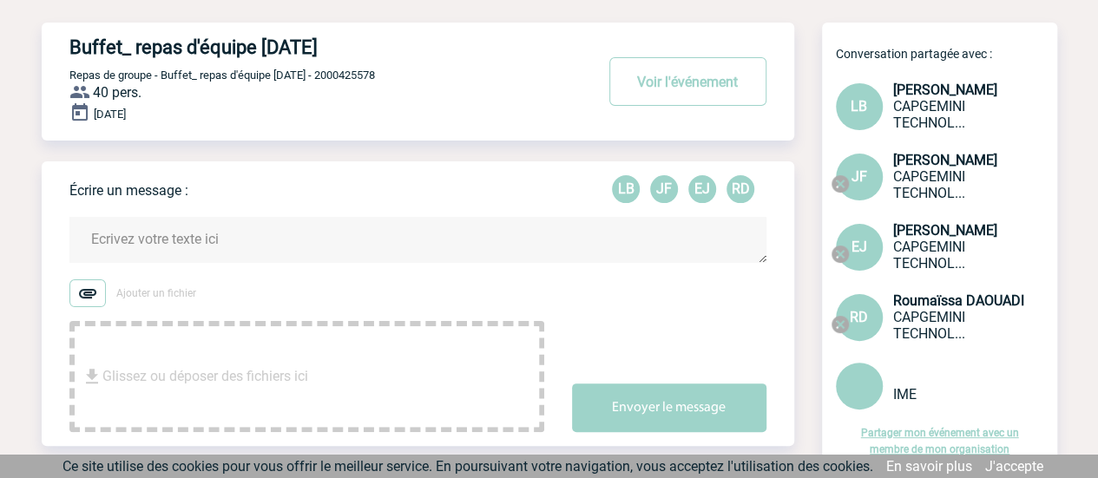
click at [632, 338] on div "Ajouter un fichier Glissez ou déposer des fichiers ici Envoyer le message" at bounding box center [431, 356] width 725 height 153
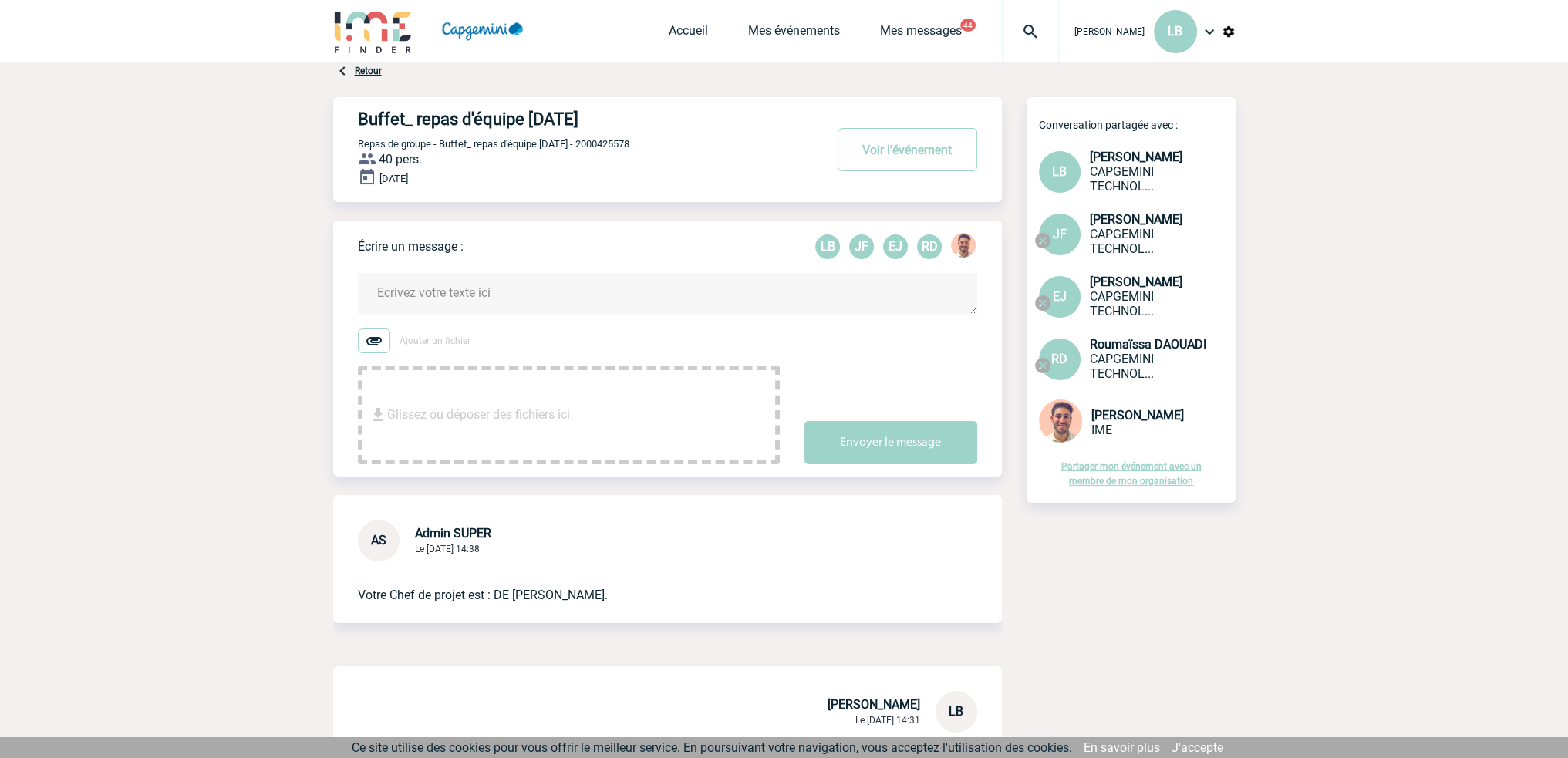
click at [542, 300] on textarea at bounding box center [667, 293] width 619 height 41
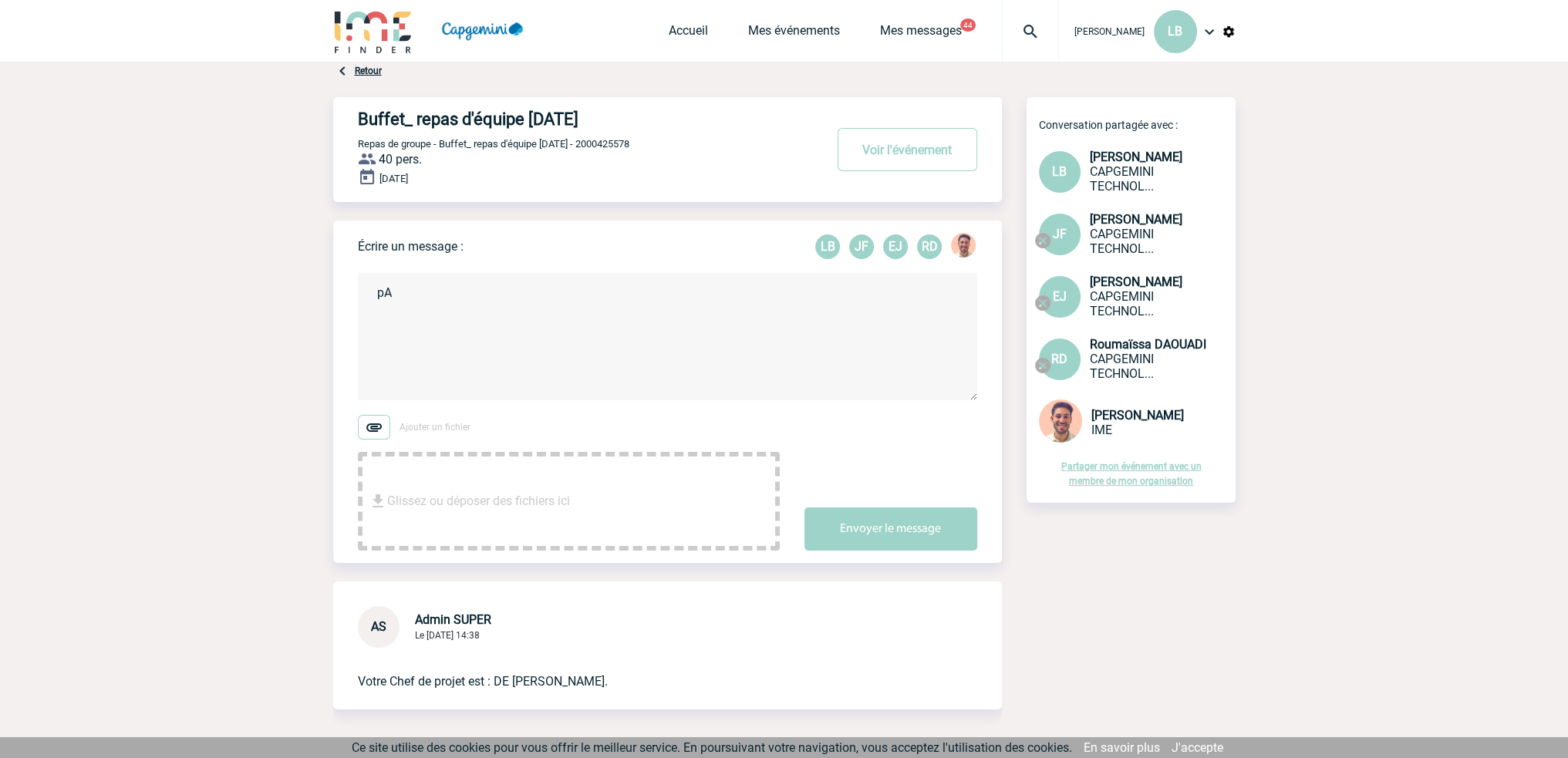
type textarea "p"
click at [821, 297] on textarea "Parmi les propositions pouvez-vous demander un devis à CASA NOBILE (Gerland), n…" at bounding box center [667, 336] width 619 height 127
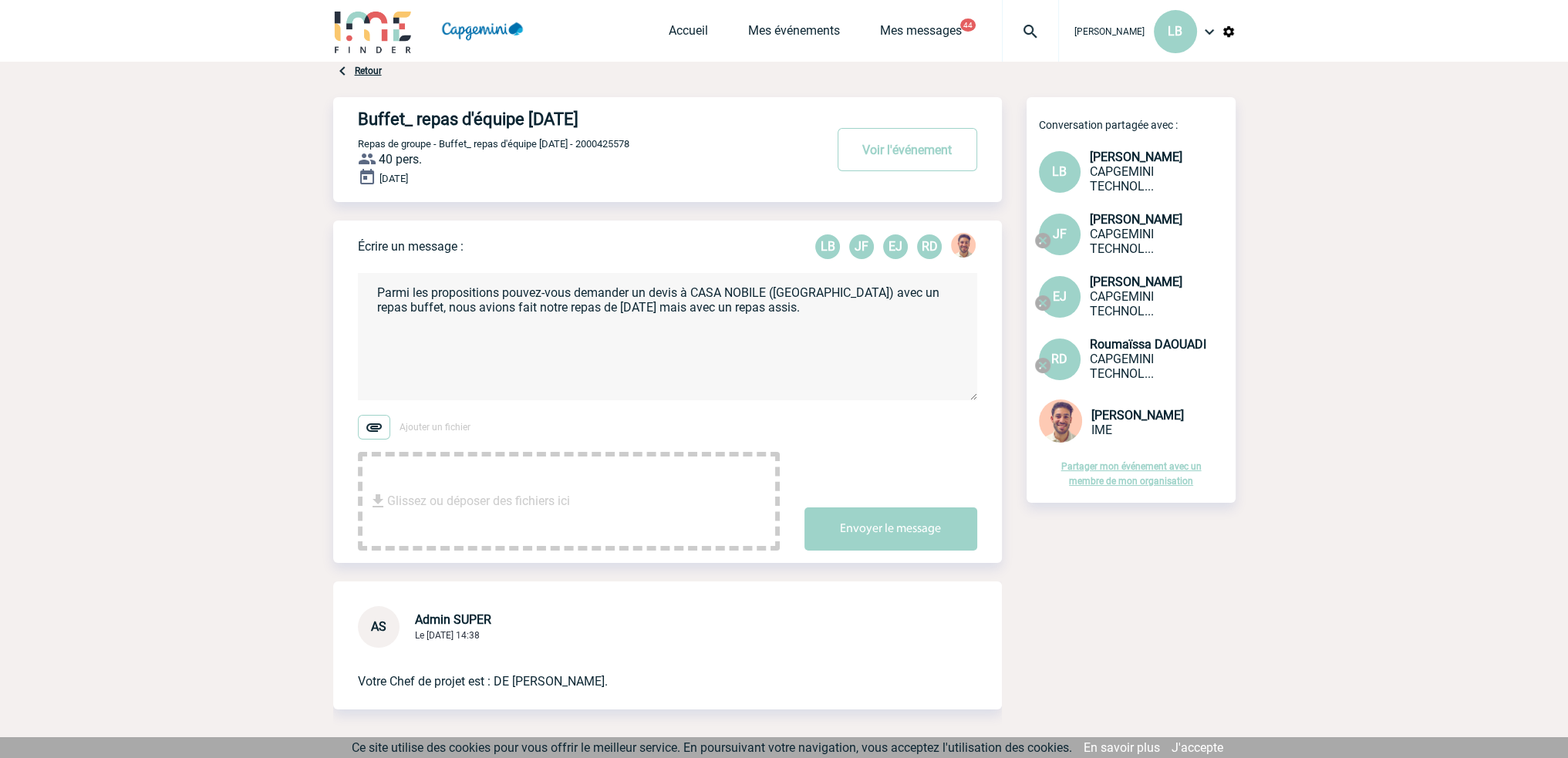
click at [377, 310] on textarea "Parmi les propositions pouvez-vous demander un devis à CASA NOBILE (Gerland) av…" at bounding box center [667, 336] width 619 height 127
click at [940, 295] on textarea "Parmi les propositions pouvez-vous demander un devis à CASA NOBILE (Gerland) av…" at bounding box center [667, 336] width 619 height 127
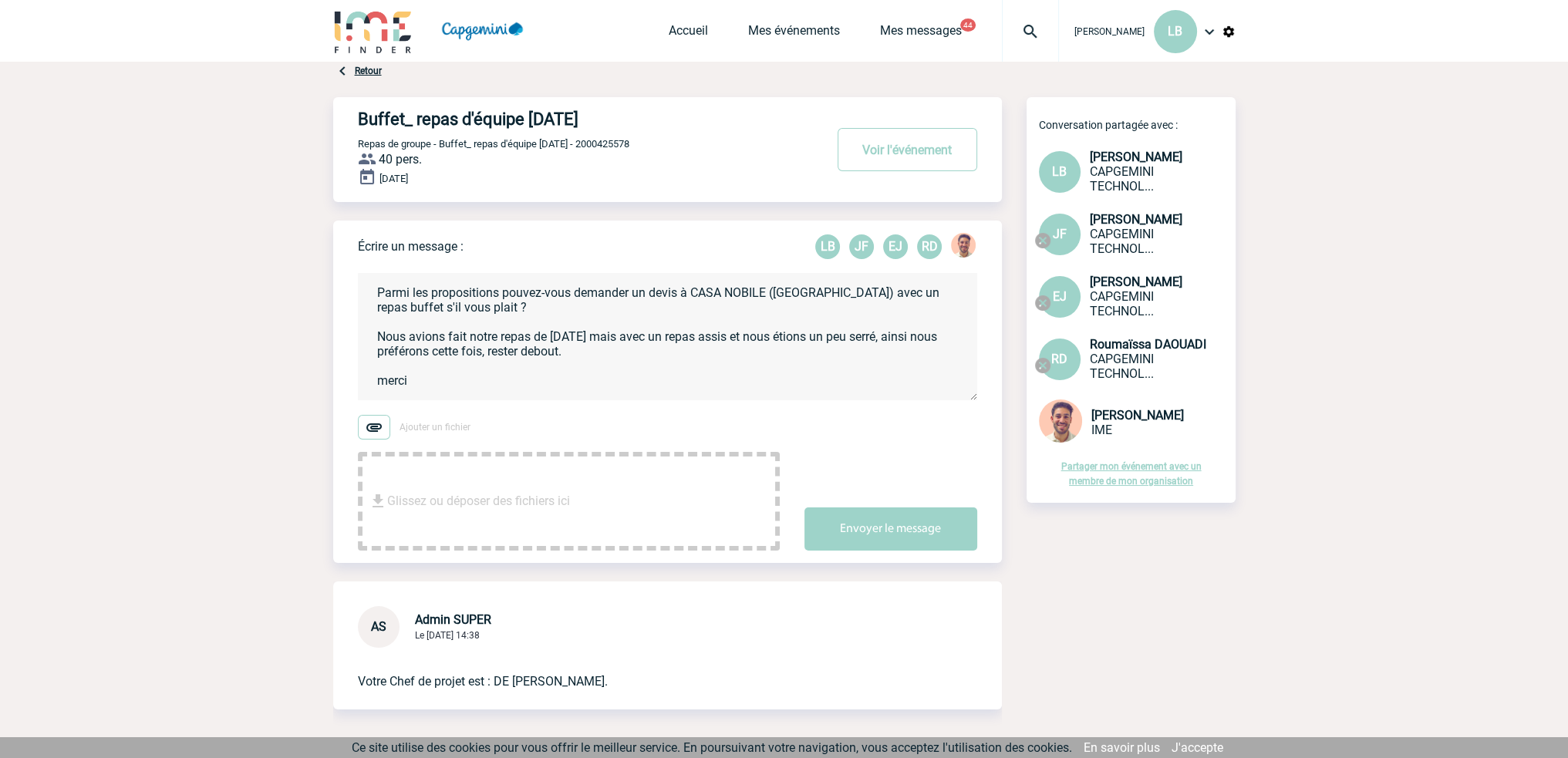
click at [432, 354] on textarea "Parmi les propositions pouvez-vous demander un devis à CASA NOBILE (Gerland) av…" at bounding box center [667, 336] width 619 height 127
type textarea "Parmi les propositions pouvez-vous demander un devis à CASA NOBILE (Gerland) av…"
click at [870, 530] on button "Envoyer le message" at bounding box center [890, 529] width 172 height 44
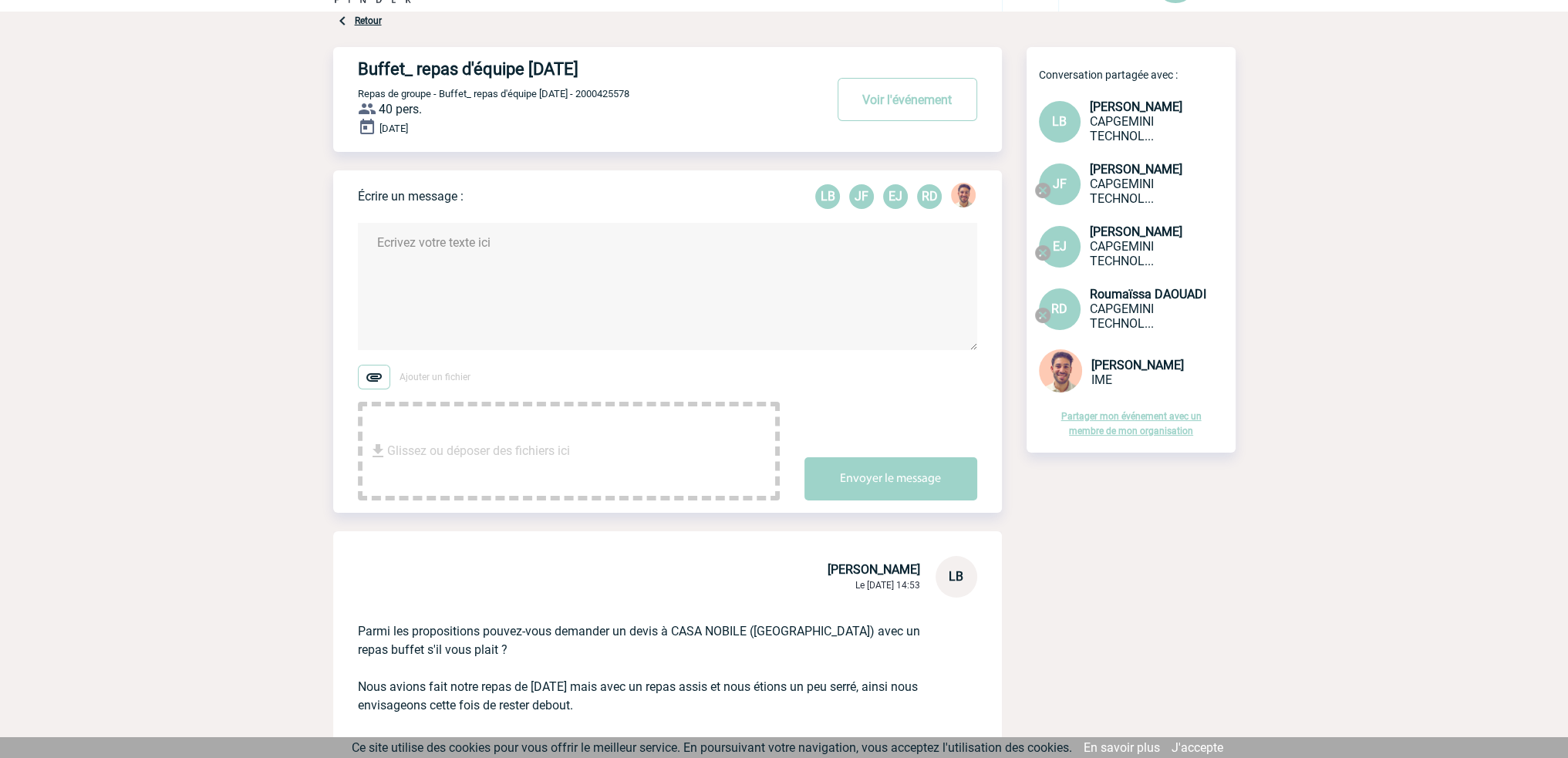
scroll to position [155, 0]
